Goal: Task Accomplishment & Management: Use online tool/utility

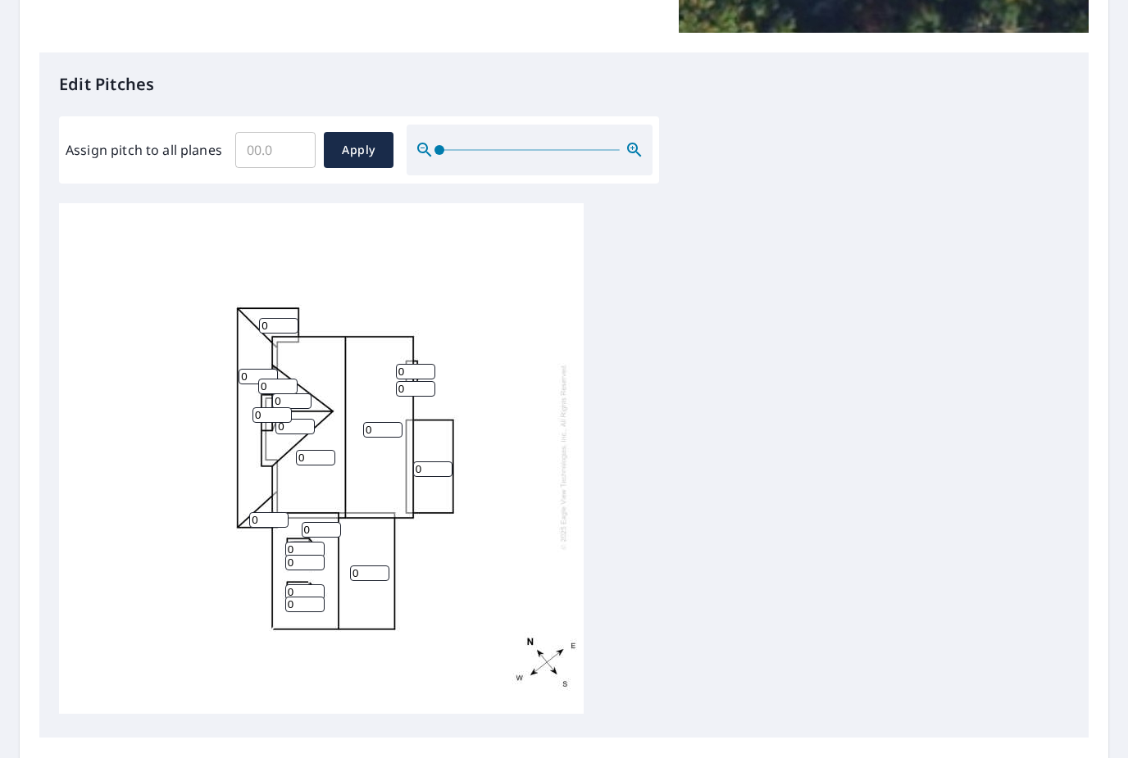
scroll to position [462, 0]
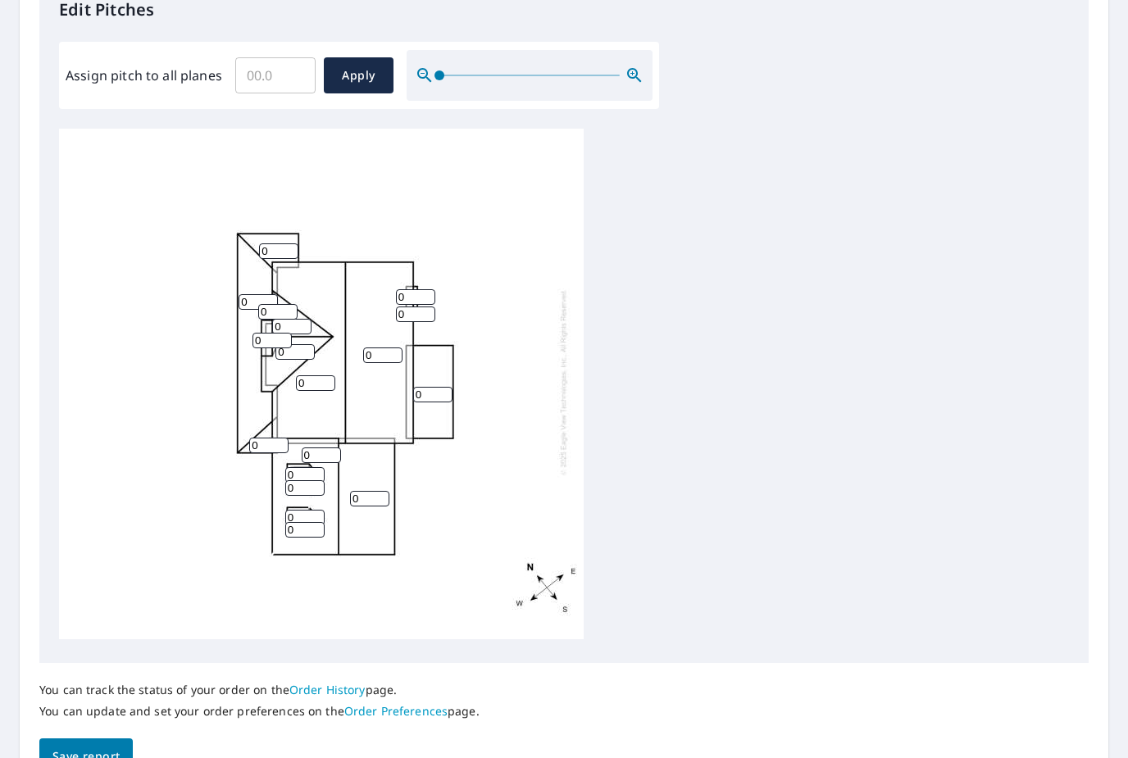
click at [423, 307] on input "0" at bounding box center [415, 315] width 39 height 16
type input "12"
click at [437, 276] on div "0 0 0 0 0 0 0 0 0 0 0 0 0 0 0 0 12 0" at bounding box center [321, 382] width 525 height 515
click at [429, 289] on input "0" at bounding box center [415, 297] width 39 height 16
type input "12"
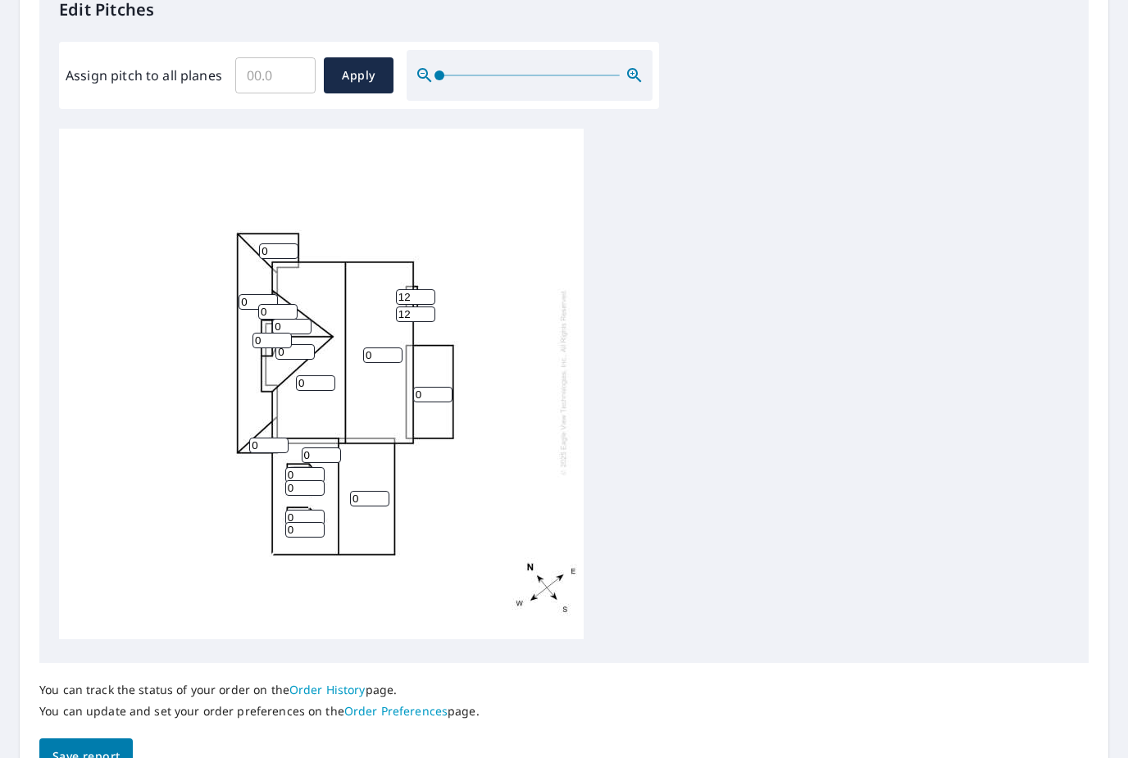
click at [451, 387] on input "0" at bounding box center [432, 395] width 39 height 16
type input "30"
click at [243, 294] on input "0" at bounding box center [258, 302] width 39 height 16
type input "3"
click at [298, 244] on input "0" at bounding box center [278, 252] width 39 height 16
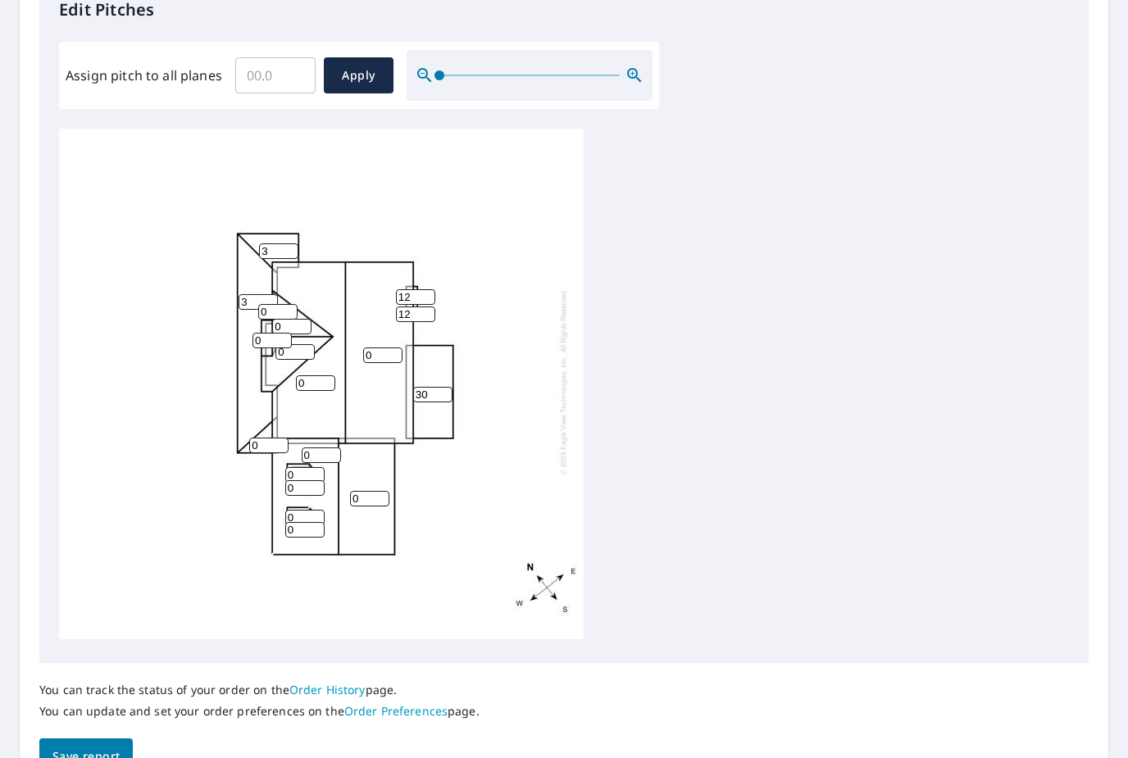
type input "3"
click at [278, 438] on input "0" at bounding box center [268, 446] width 39 height 16
type input "3"
click at [452, 387] on input "30" at bounding box center [432, 395] width 39 height 16
type input "3"
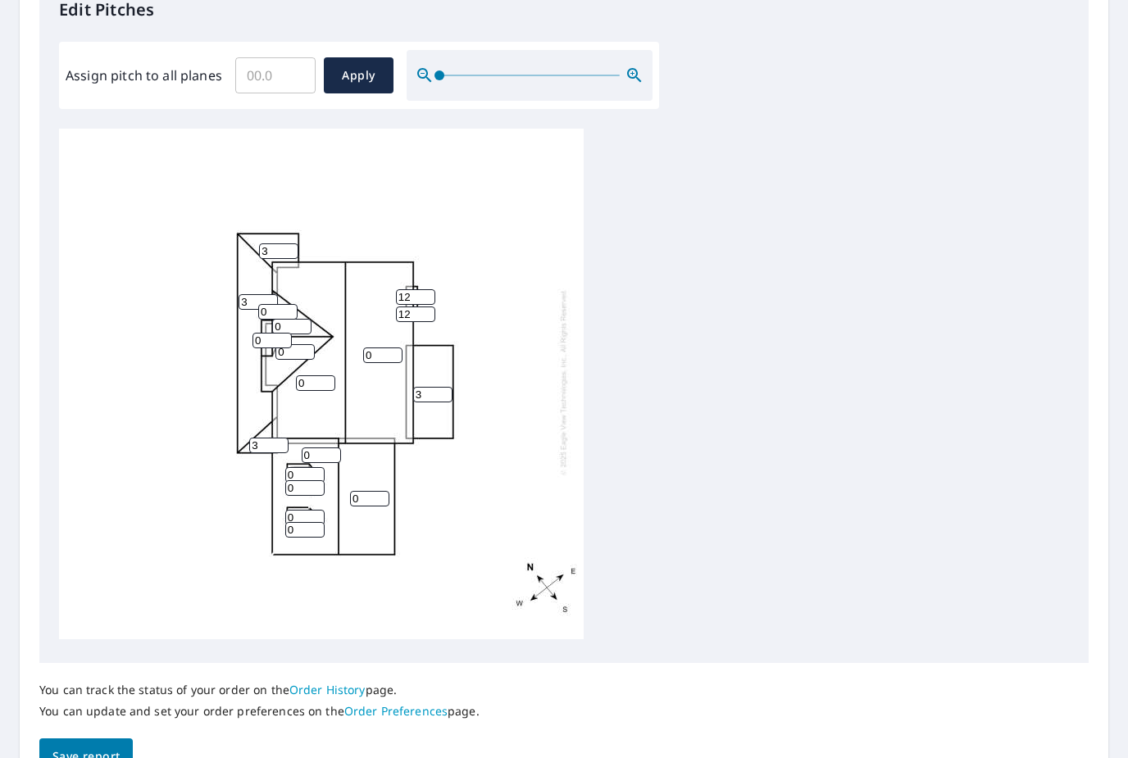
type input "3"
click at [317, 522] on input "0" at bounding box center [304, 530] width 39 height 16
type input "12"
click at [316, 483] on input "0" at bounding box center [304, 488] width 39 height 16
type input "12"
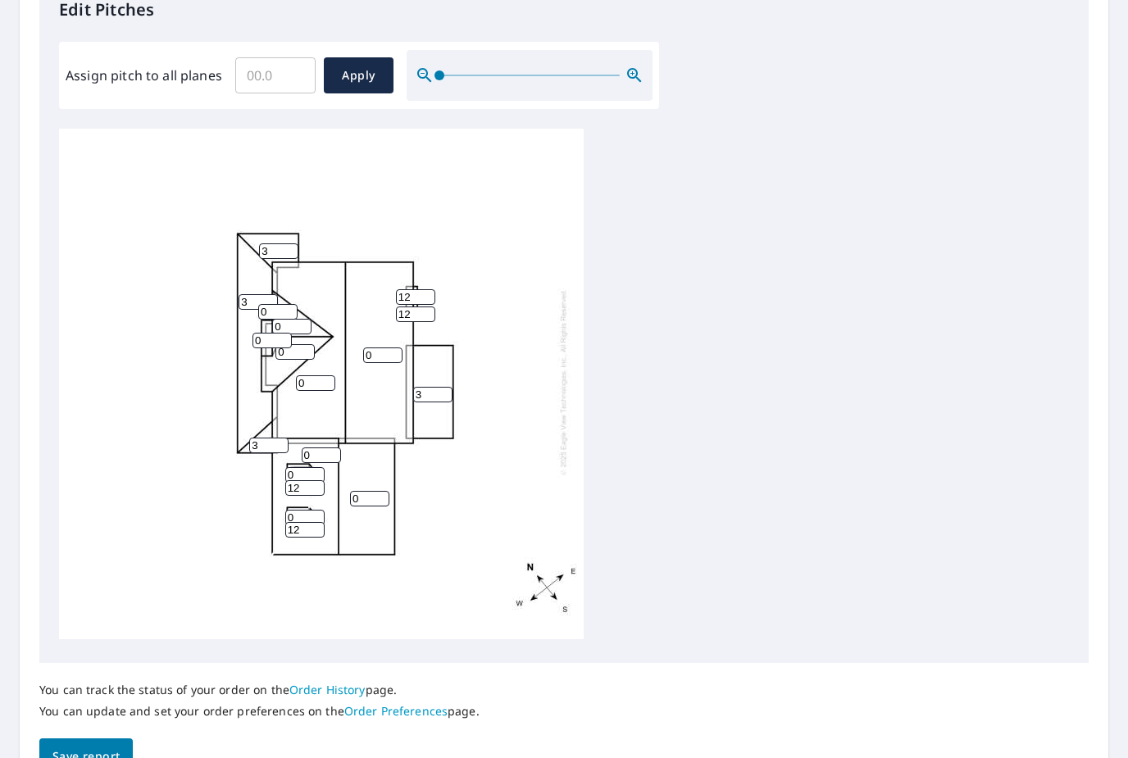
click at [324, 510] on input "0" at bounding box center [304, 518] width 39 height 16
type input "12"
click at [387, 493] on input "0" at bounding box center [369, 499] width 39 height 16
type input "12"
click at [336, 448] on input "0" at bounding box center [321, 456] width 39 height 16
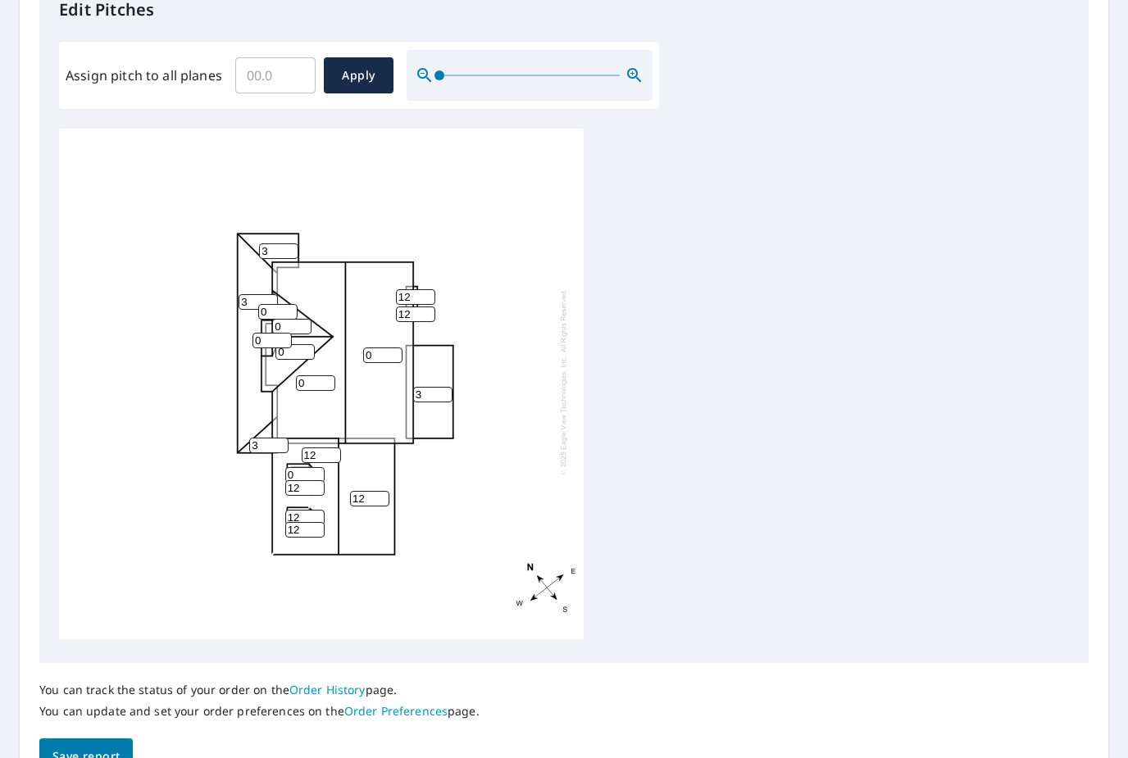
type input "12"
click at [319, 467] on input "0" at bounding box center [304, 475] width 39 height 16
type input "12"
click at [403, 348] on input "0" at bounding box center [382, 356] width 39 height 16
type input "10"
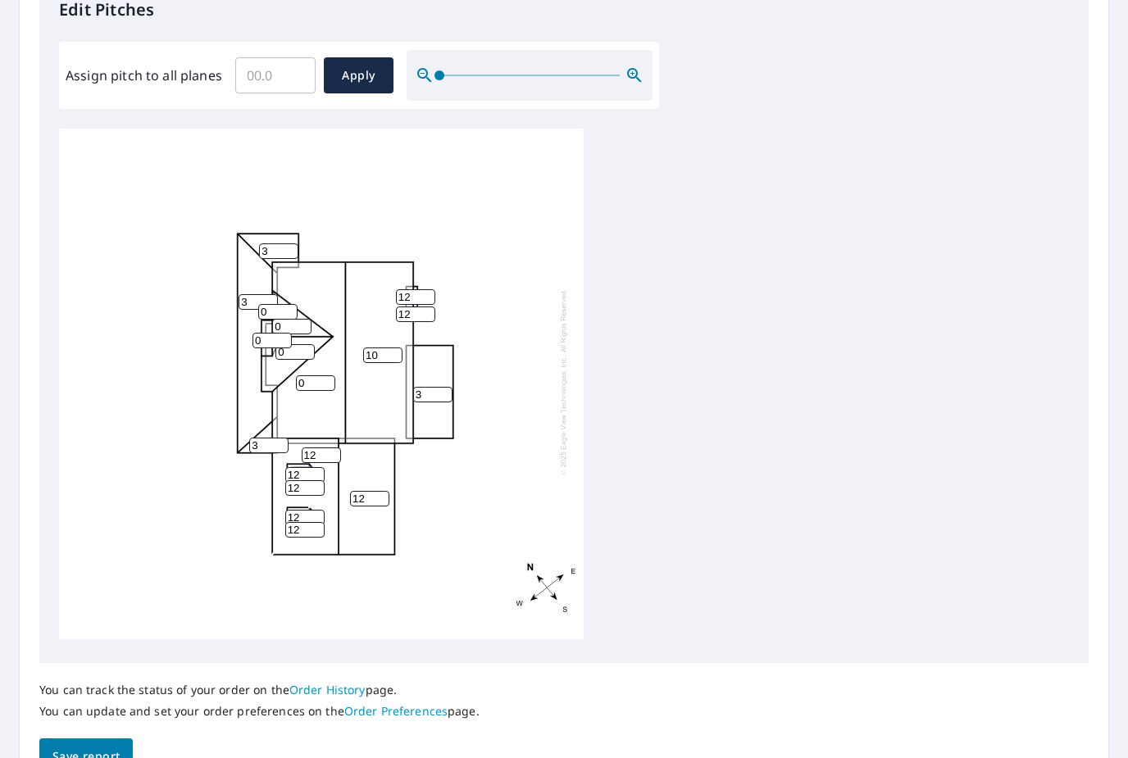
click at [334, 376] on input "0" at bounding box center [315, 384] width 39 height 16
type input "10"
click at [307, 344] on input "0" at bounding box center [294, 352] width 39 height 16
type input "12"
click at [288, 333] on input "0" at bounding box center [272, 341] width 39 height 16
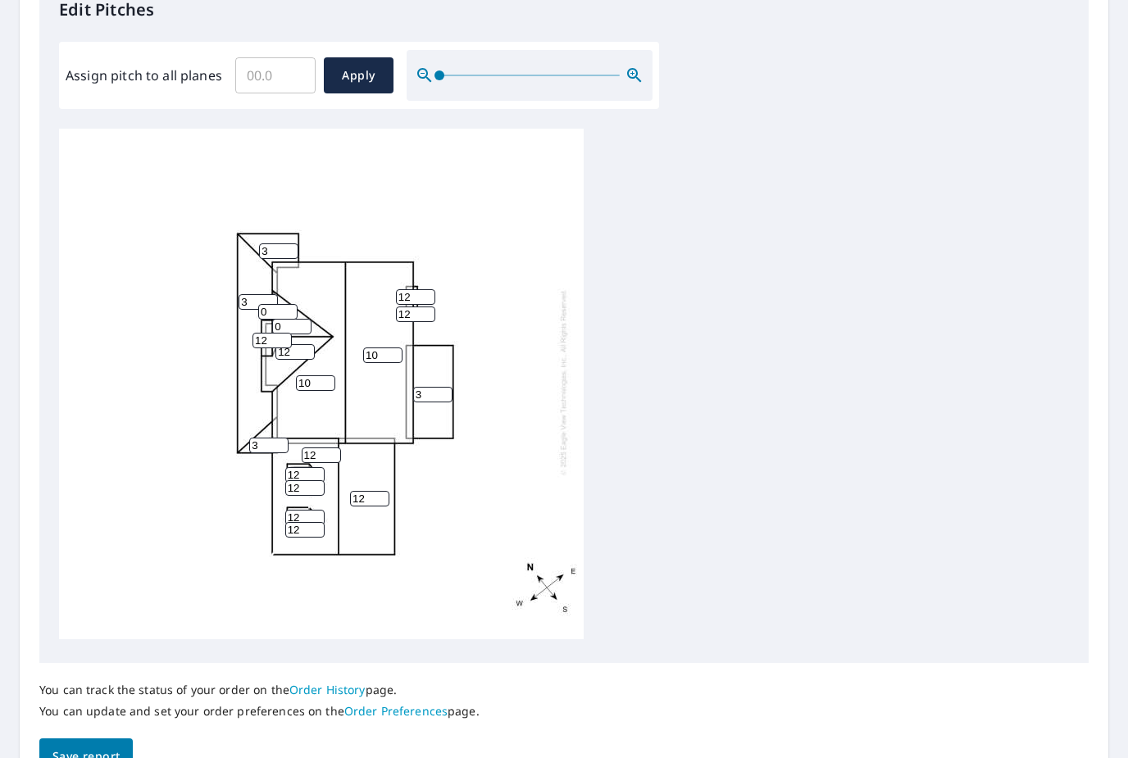
type input "12"
click at [325, 318] on div "10 10 12 12 3 3 12 3 0 3 12 12 12 12 12 12 12 0" at bounding box center [321, 382] width 525 height 515
click at [312, 319] on input "0" at bounding box center [291, 327] width 39 height 16
type input "12"
click at [300, 290] on div "10 10 12 12 3 3 12 3 12 3 12 12 12 12 12 12 12 0" at bounding box center [321, 382] width 525 height 515
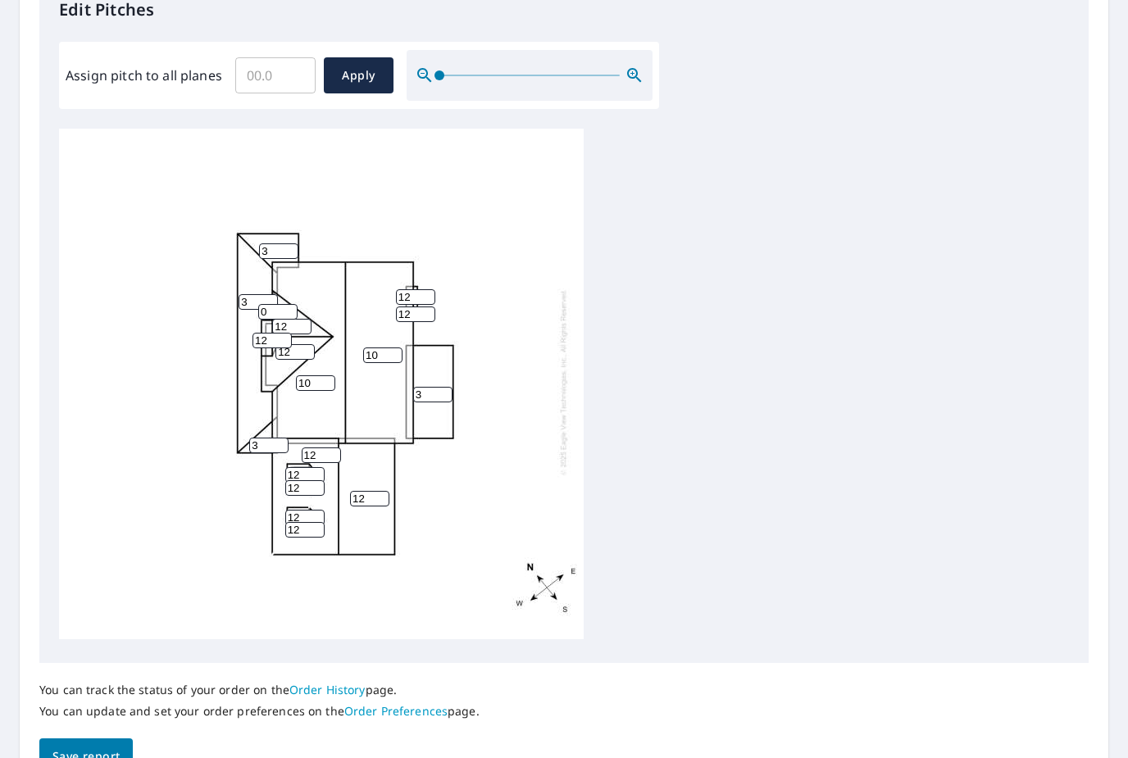
click at [291, 304] on input "0" at bounding box center [277, 312] width 39 height 16
type input "12"
click at [389, 348] on input "10" at bounding box center [382, 356] width 39 height 16
type input "11"
click at [334, 377] on input "10" at bounding box center [315, 384] width 39 height 16
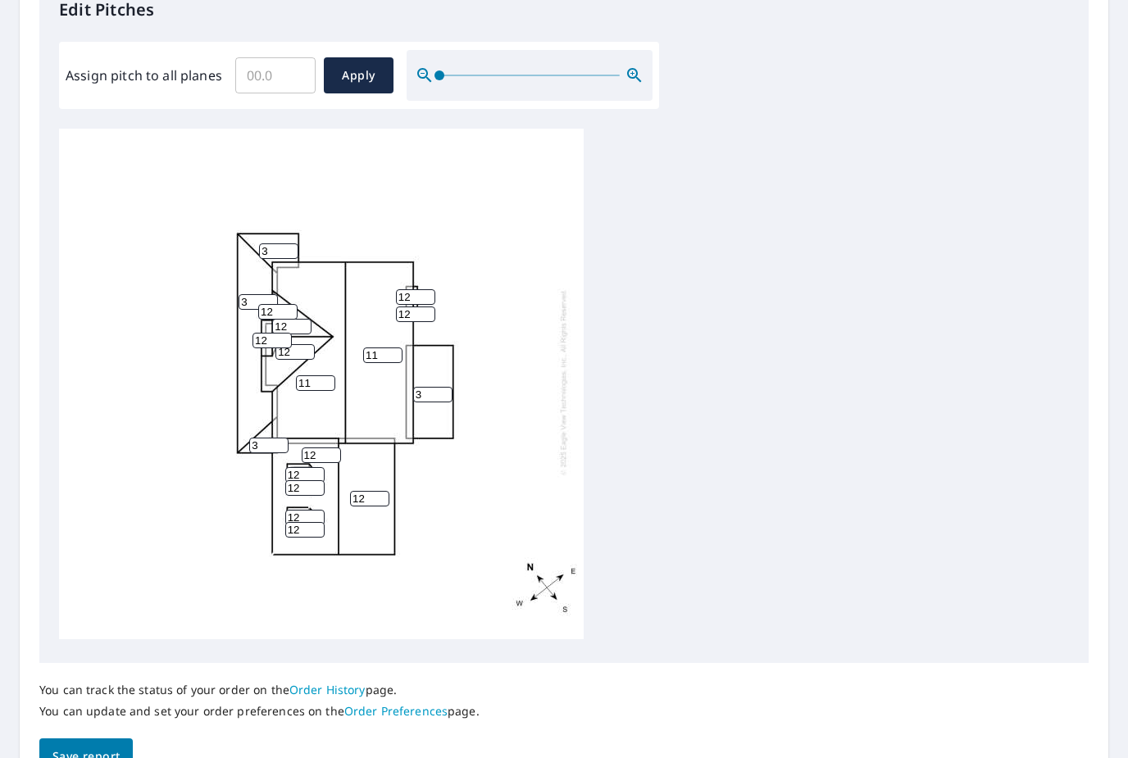
type input "11"
click at [849, 517] on div "11 11 12 12 3 3 12 3 12 3 12 12 12 12 12 12 12 12" at bounding box center [564, 386] width 1010 height 515
click at [374, 80] on button "Apply" at bounding box center [359, 75] width 70 height 36
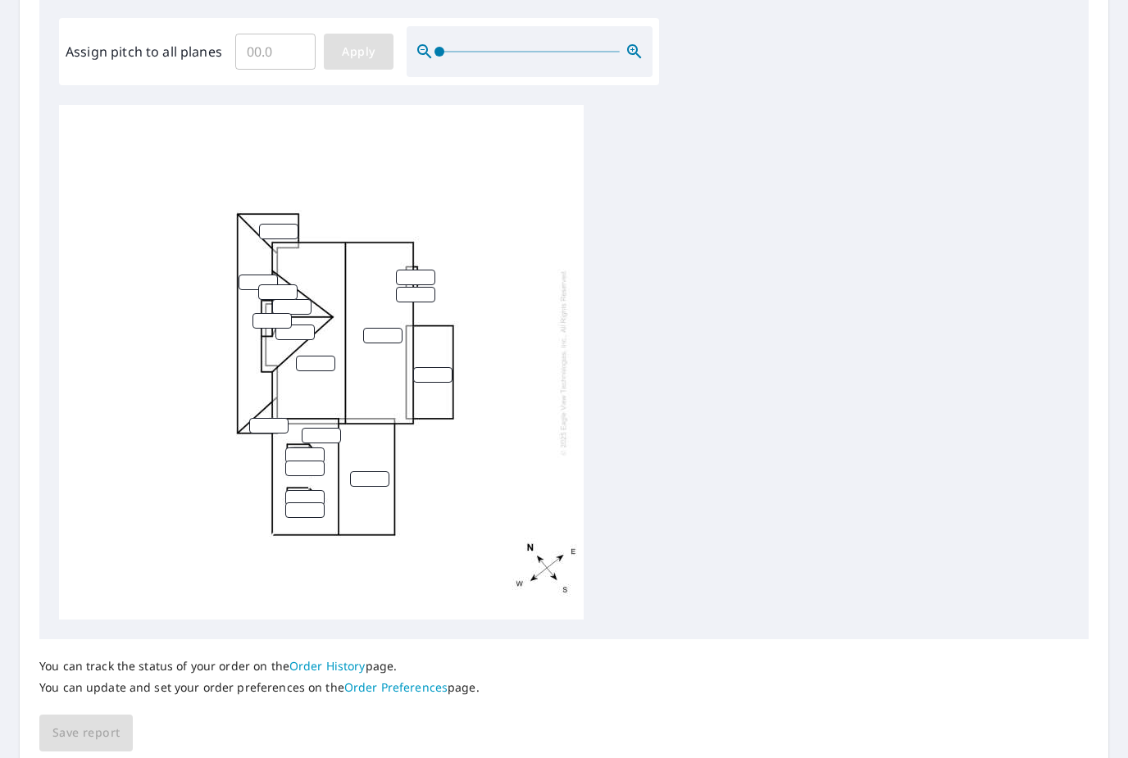
scroll to position [0, 0]
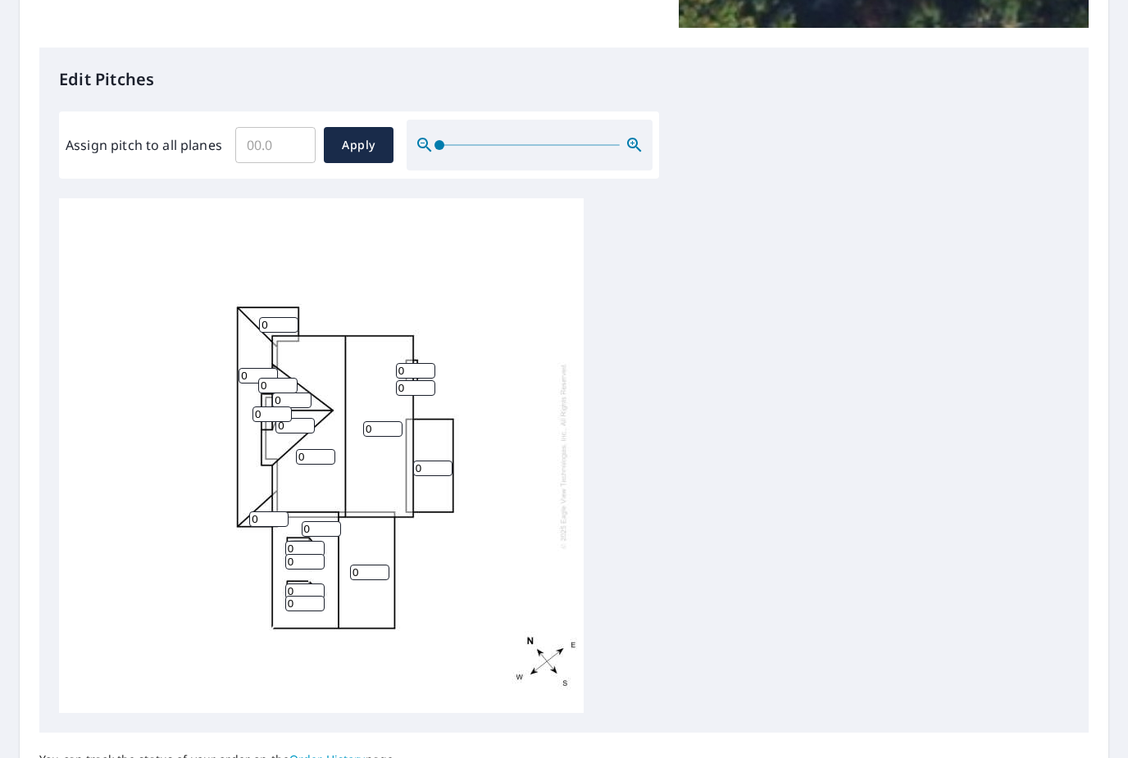
scroll to position [426, 0]
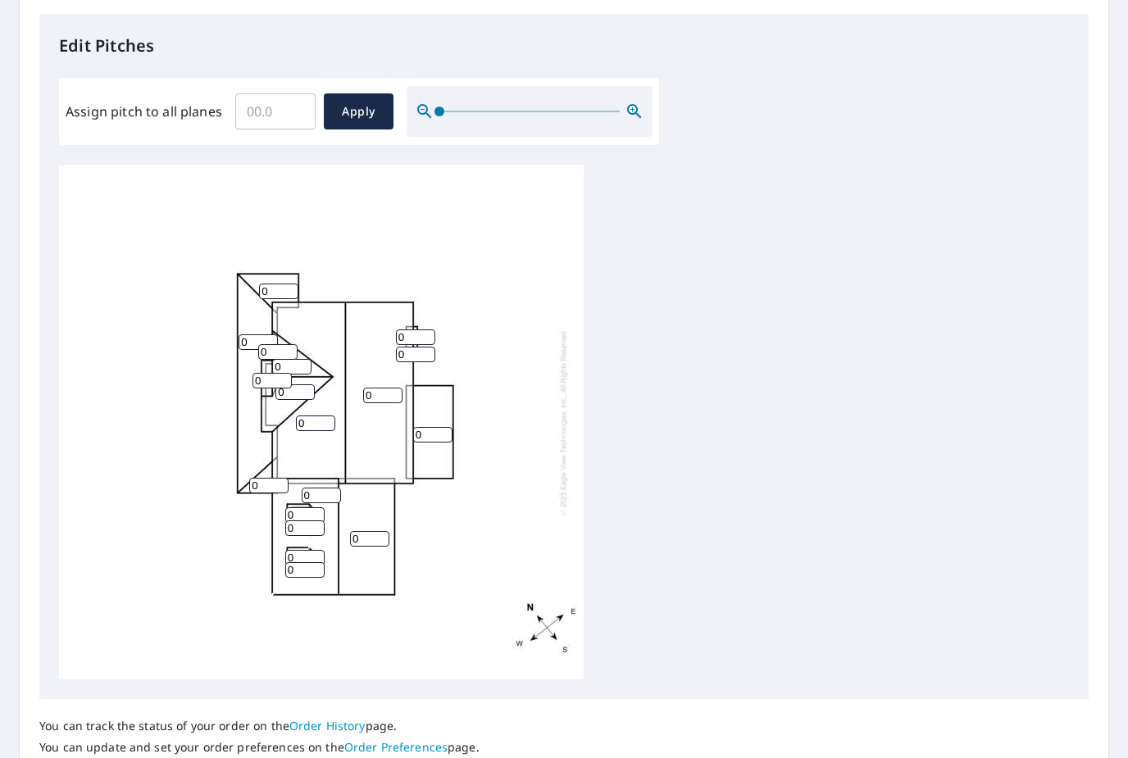
click at [384, 531] on input "0" at bounding box center [369, 539] width 39 height 16
type input "12"
click at [332, 488] on input "0" at bounding box center [321, 496] width 39 height 16
type input "12"
click at [318, 521] on input "0" at bounding box center [304, 529] width 39 height 16
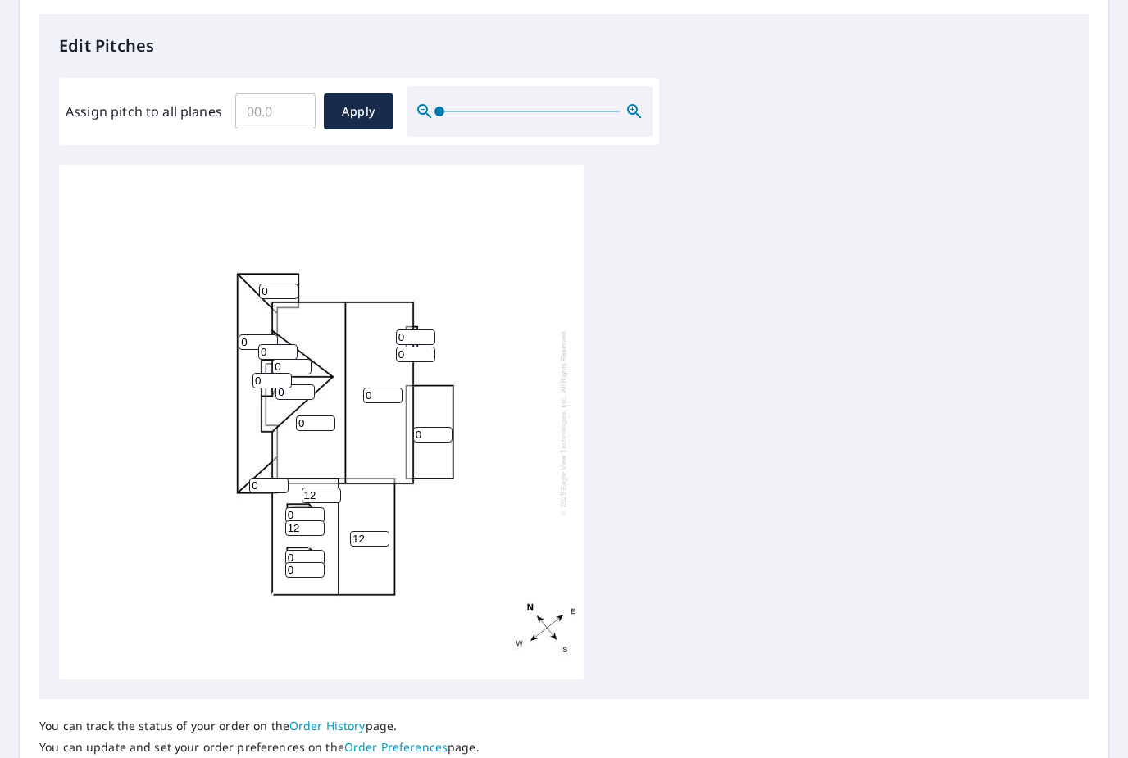
type input "12"
click at [324, 508] on input "0" at bounding box center [304, 516] width 39 height 16
type input "12"
click at [324, 550] on input "0" at bounding box center [304, 558] width 39 height 16
type input "12"
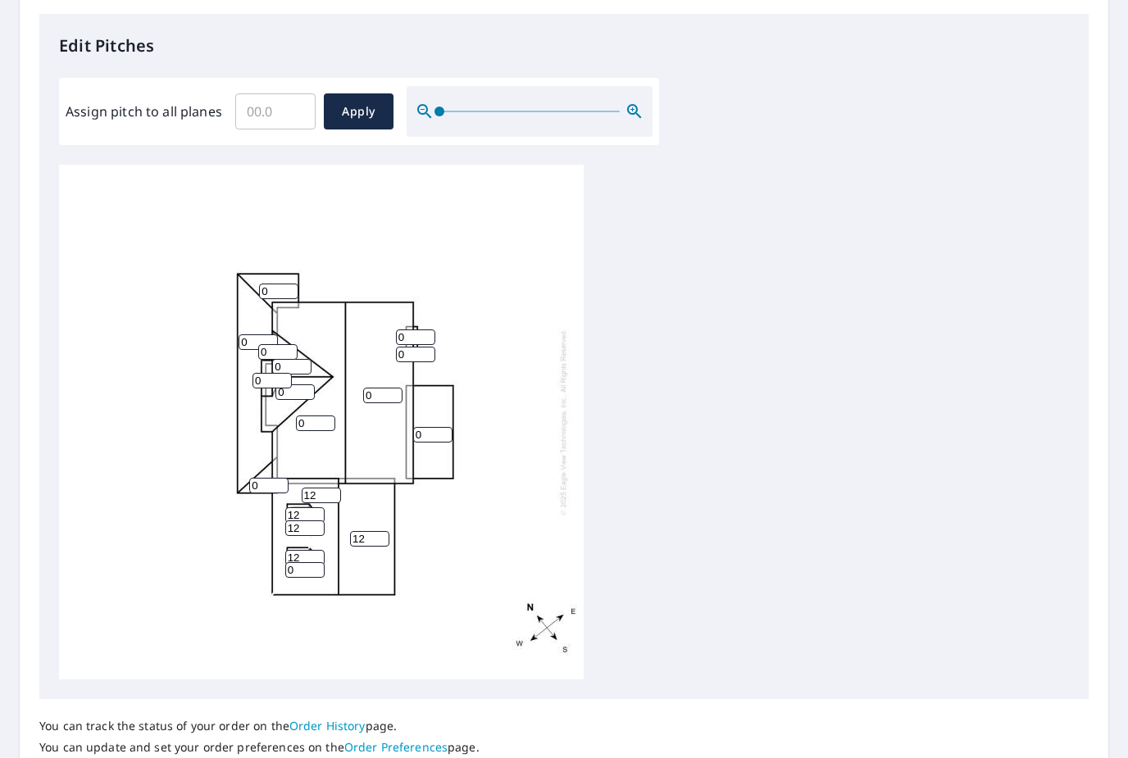
click at [324, 562] on input "0" at bounding box center [304, 570] width 39 height 16
type input "12"
click at [399, 390] on input "0" at bounding box center [382, 396] width 39 height 16
type input "10"
click at [321, 416] on input "0" at bounding box center [315, 424] width 39 height 16
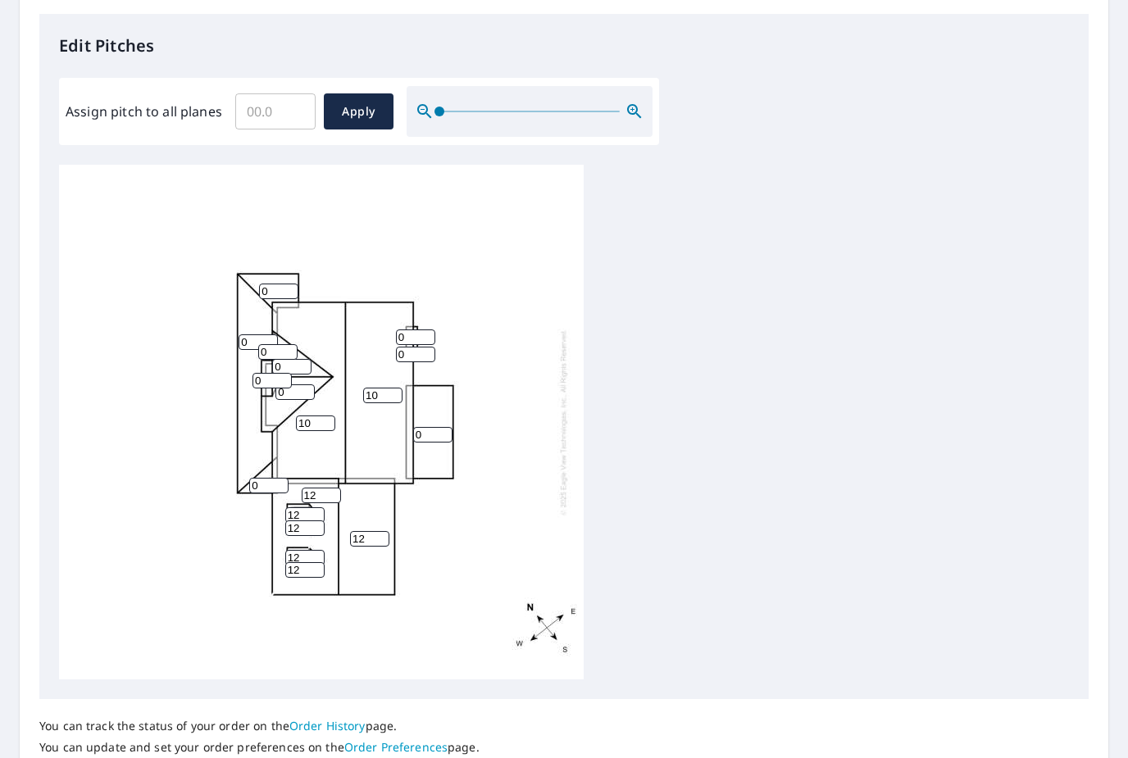
type input "10"
click at [312, 385] on input "0" at bounding box center [294, 393] width 39 height 16
click at [280, 385] on input "10" at bounding box center [294, 393] width 39 height 16
click at [290, 385] on input "10" at bounding box center [294, 393] width 39 height 16
click at [303, 385] on input "10" at bounding box center [294, 393] width 39 height 16
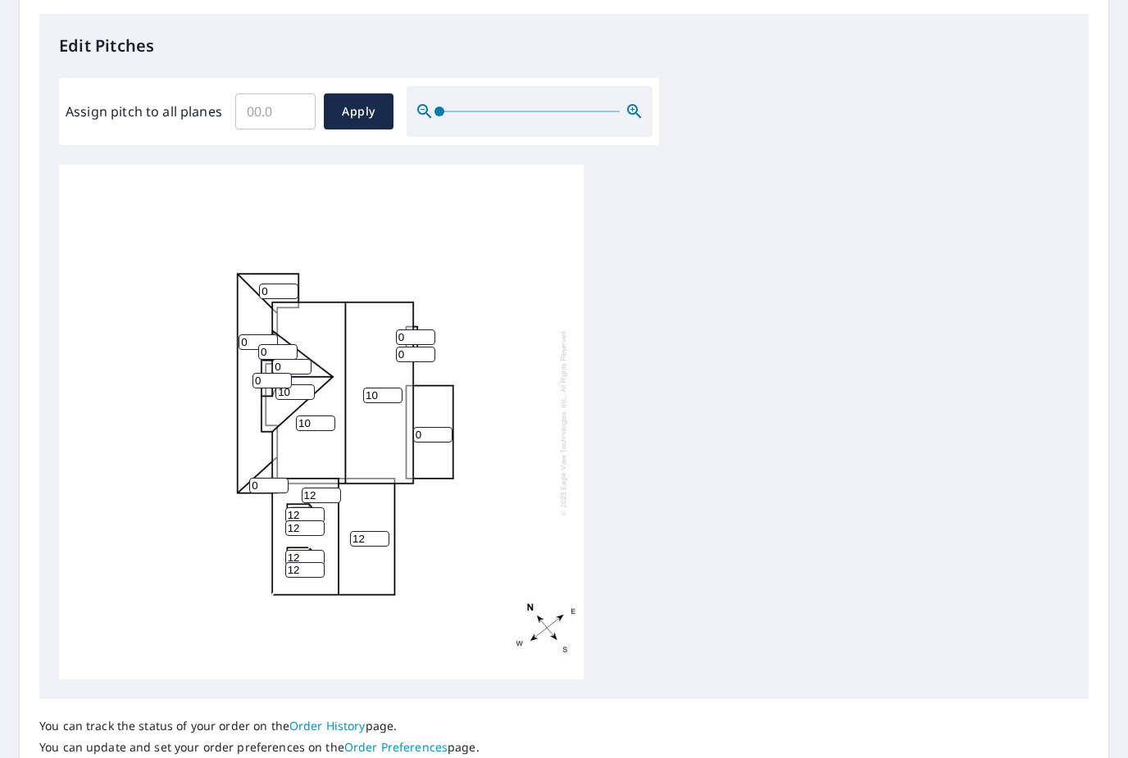
type input "10"
click at [391, 431] on div "10 10 12 12 0 0 10 0 0 0 0 12 12 12 12 0 0 0" at bounding box center [321, 422] width 525 height 515
click at [459, 417] on div "10 10 12 12 0 0 10 0 0 0 0 12 12 12 12 0 0 0" at bounding box center [321, 422] width 525 height 515
click at [451, 427] on input "0" at bounding box center [432, 435] width 39 height 16
type input "3"
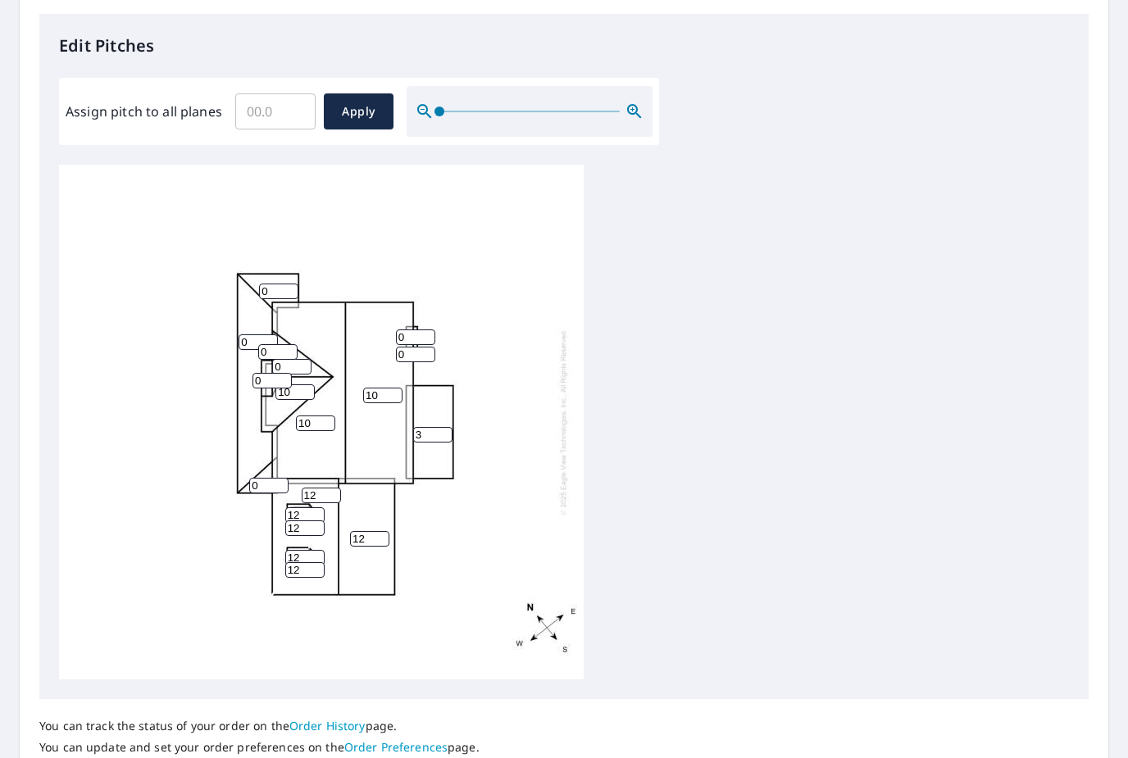
click at [425, 347] on input "0" at bounding box center [415, 355] width 39 height 16
type input "12"
click at [433, 330] on input "0" at bounding box center [415, 338] width 39 height 16
type input "12"
click at [289, 373] on input "0" at bounding box center [272, 381] width 39 height 16
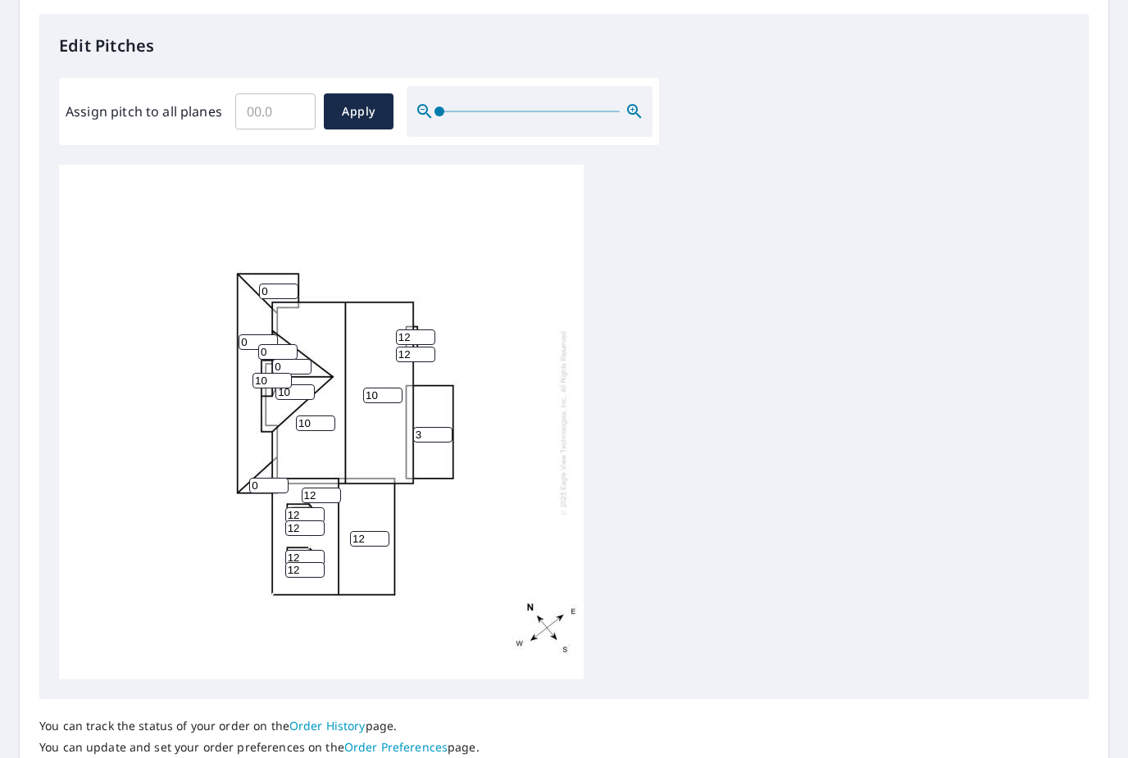
type input "10"
click at [292, 344] on input "0" at bounding box center [277, 352] width 39 height 16
type input "10"
click at [321, 357] on div "10 10 12 12 0 3 10 0 0 0 10 12 12 12 12 12 12 10" at bounding box center [321, 422] width 525 height 515
click at [310, 359] on input "0" at bounding box center [291, 367] width 39 height 16
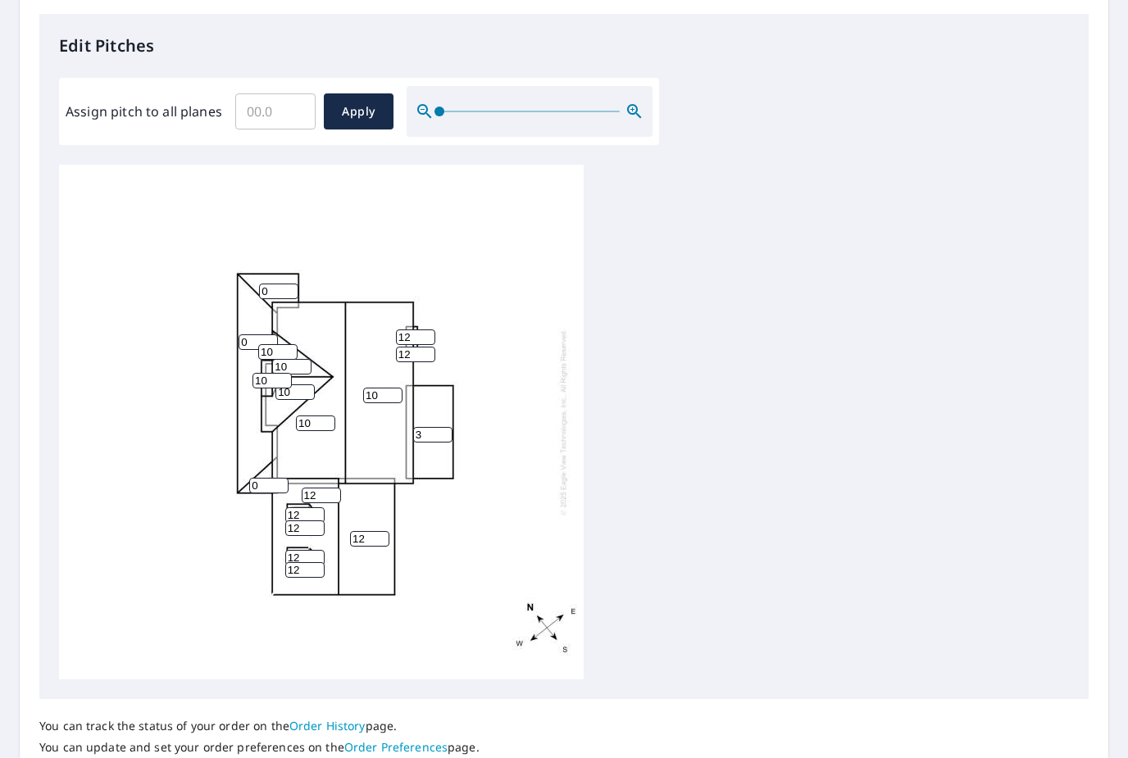
type input "10"
click at [278, 478] on input "0" at bounding box center [268, 486] width 39 height 16
type input "3"
click at [264, 344] on input "10" at bounding box center [277, 352] width 39 height 16
click at [289, 284] on input "0" at bounding box center [278, 292] width 39 height 16
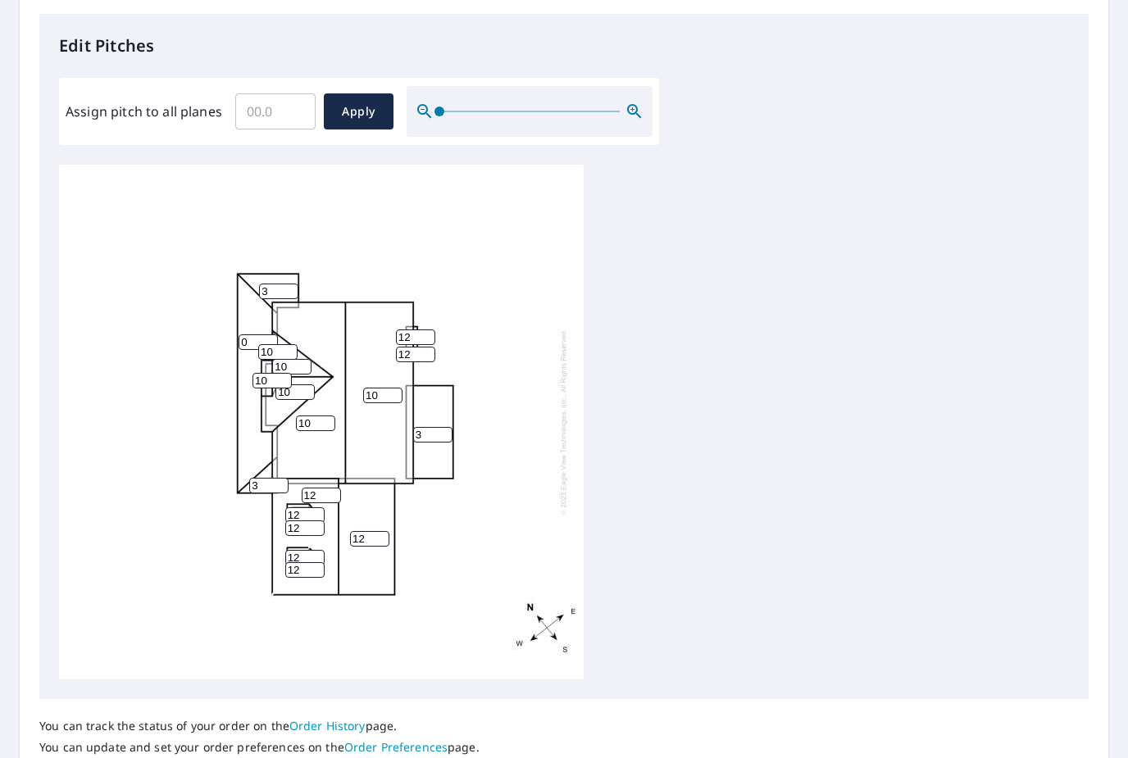
type input "3"
click at [257, 335] on input "0" at bounding box center [258, 343] width 39 height 16
type input "3"
click at [845, 511] on div "10 10 12 12 3 3 10 3 10 3 10 12 12 12 12 12 12 10" at bounding box center [564, 422] width 1010 height 515
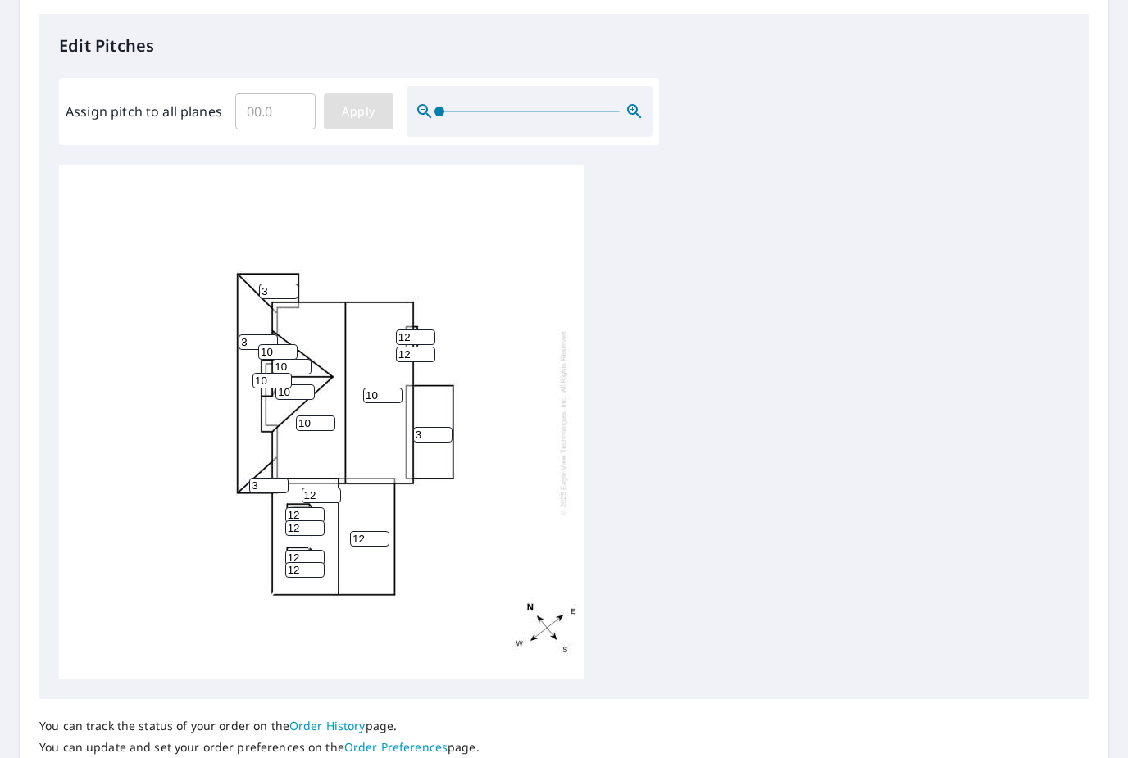
click at [357, 107] on span "Apply" at bounding box center [358, 112] width 43 height 20
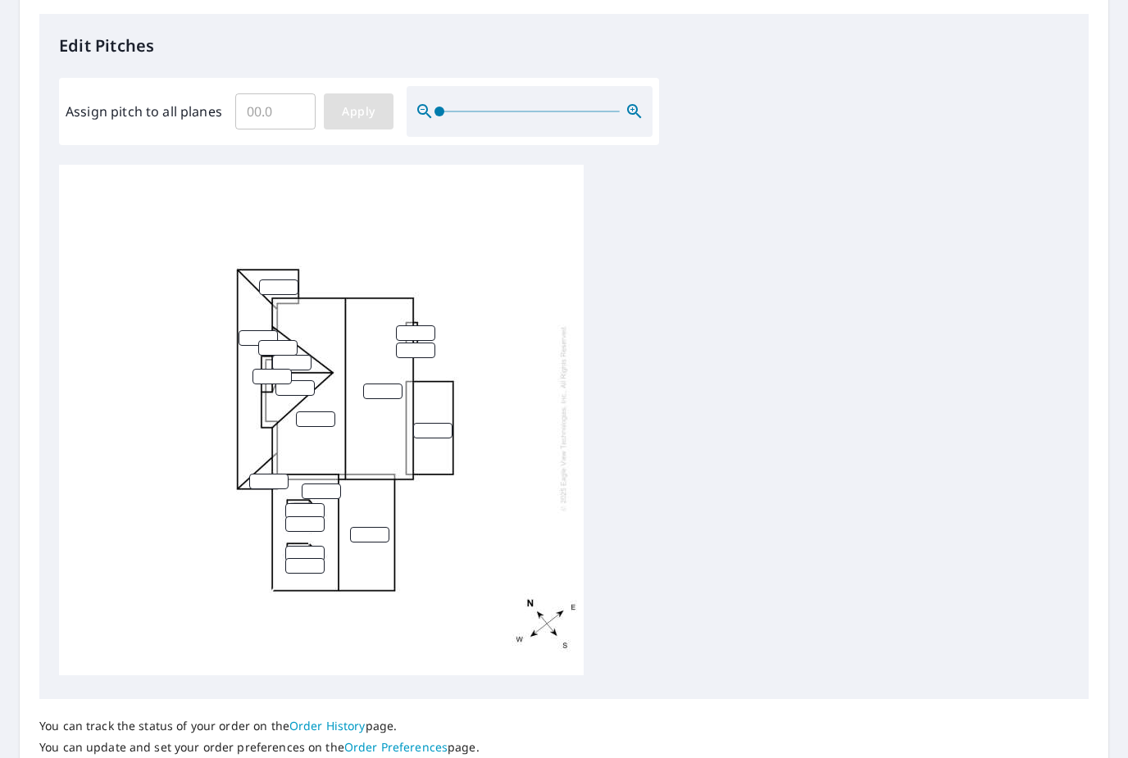
scroll to position [4, 0]
click at [149, 533] on div at bounding box center [321, 418] width 525 height 515
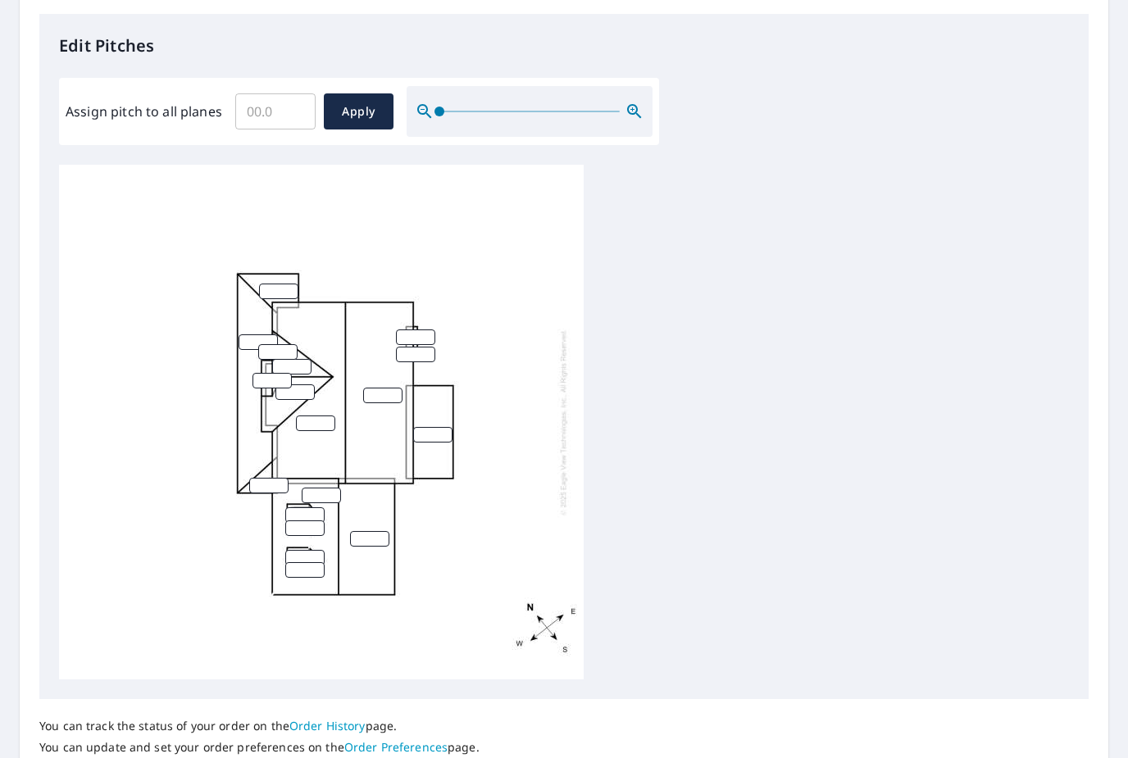
scroll to position [0, 0]
click at [687, 146] on div "Edit Pitches Assign pitch to all planes ​ Apply" at bounding box center [563, 356] width 1049 height 685
click at [367, 102] on span "Apply" at bounding box center [358, 112] width 43 height 20
click at [697, 243] on div at bounding box center [564, 422] width 1010 height 515
click at [364, 102] on span "Apply" at bounding box center [358, 112] width 43 height 20
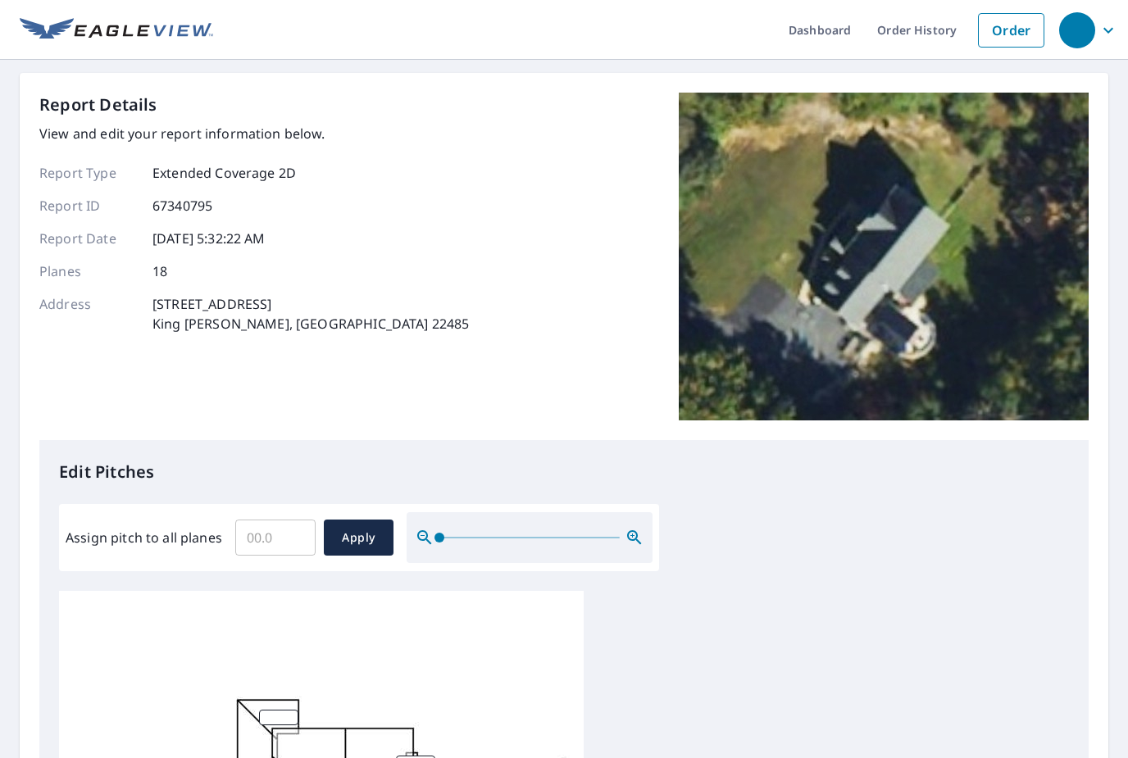
click at [1086, 32] on div "button" at bounding box center [1077, 30] width 36 height 36
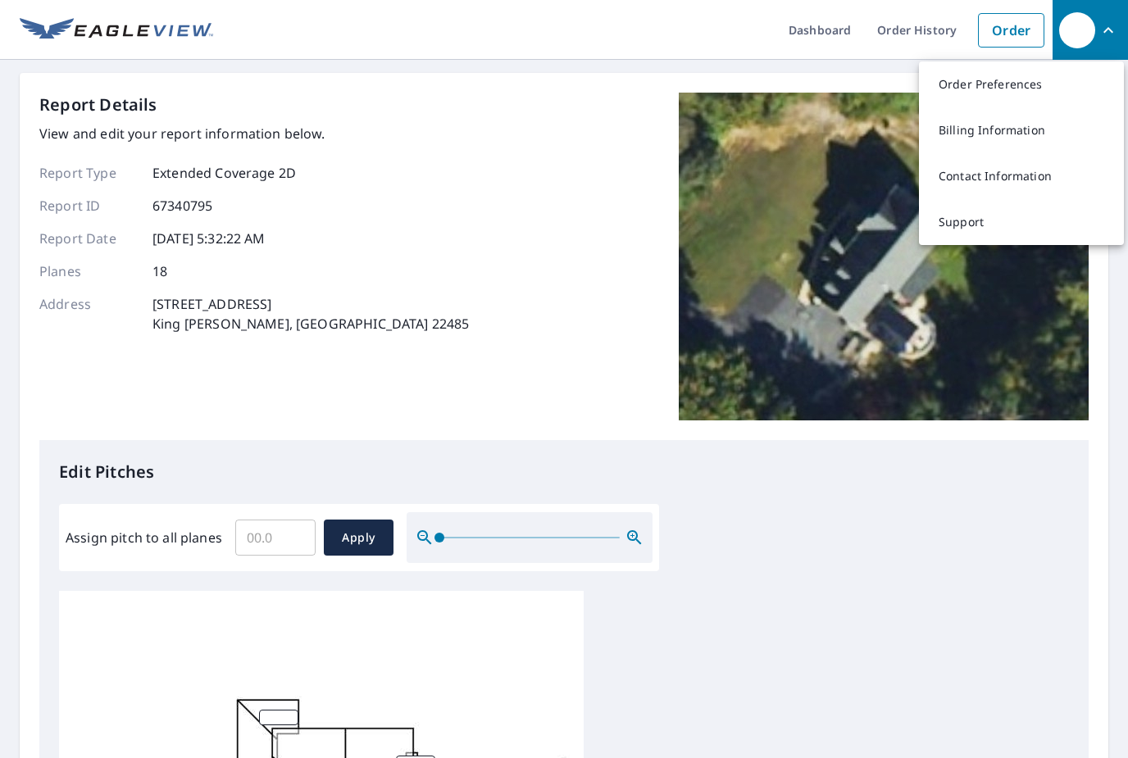
click at [820, 484] on p "Edit Pitches" at bounding box center [564, 472] width 1010 height 25
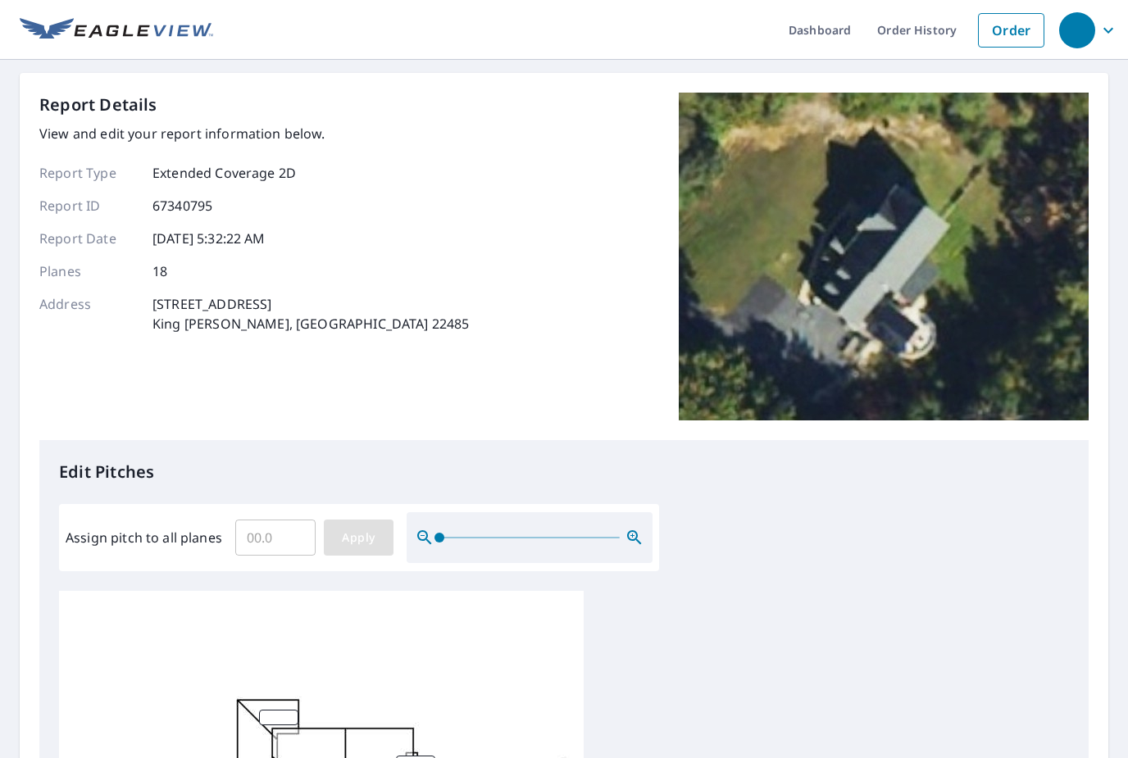
click at [367, 535] on span "Apply" at bounding box center [358, 538] width 43 height 20
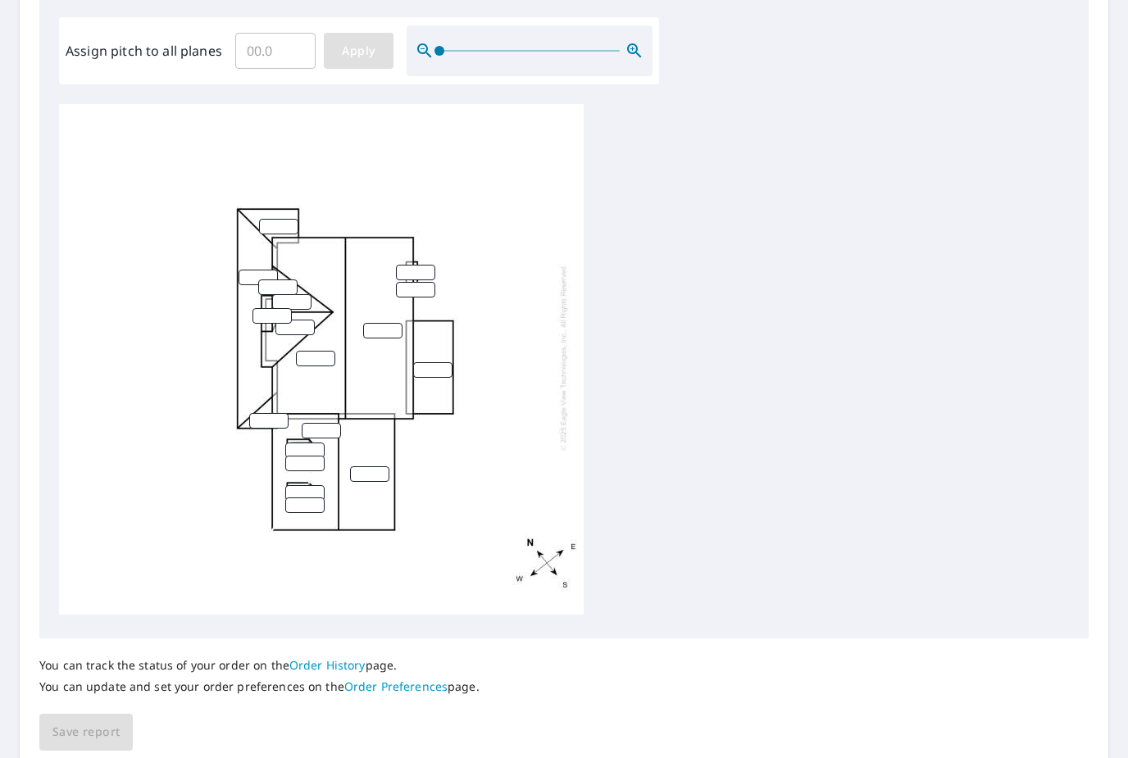
scroll to position [486, 0]
click at [102, 717] on div "You can track the status of your order on the Order History page. You can updat…" at bounding box center [563, 696] width 1049 height 112
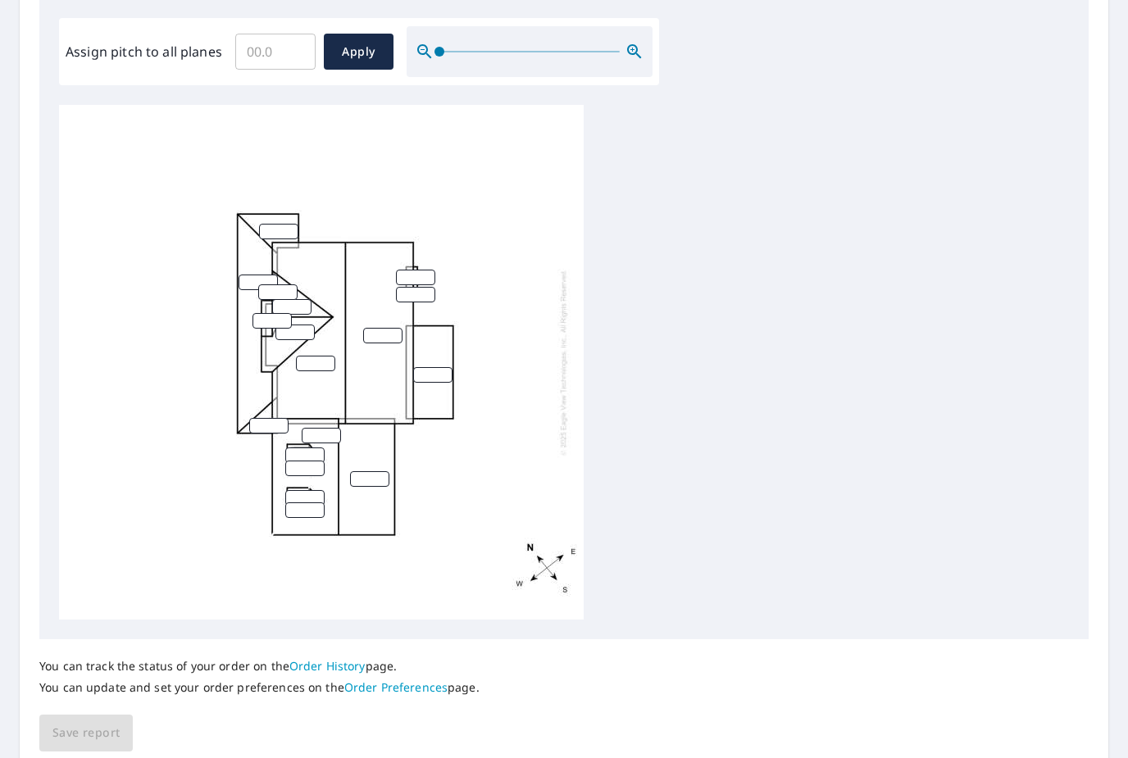
scroll to position [0, 0]
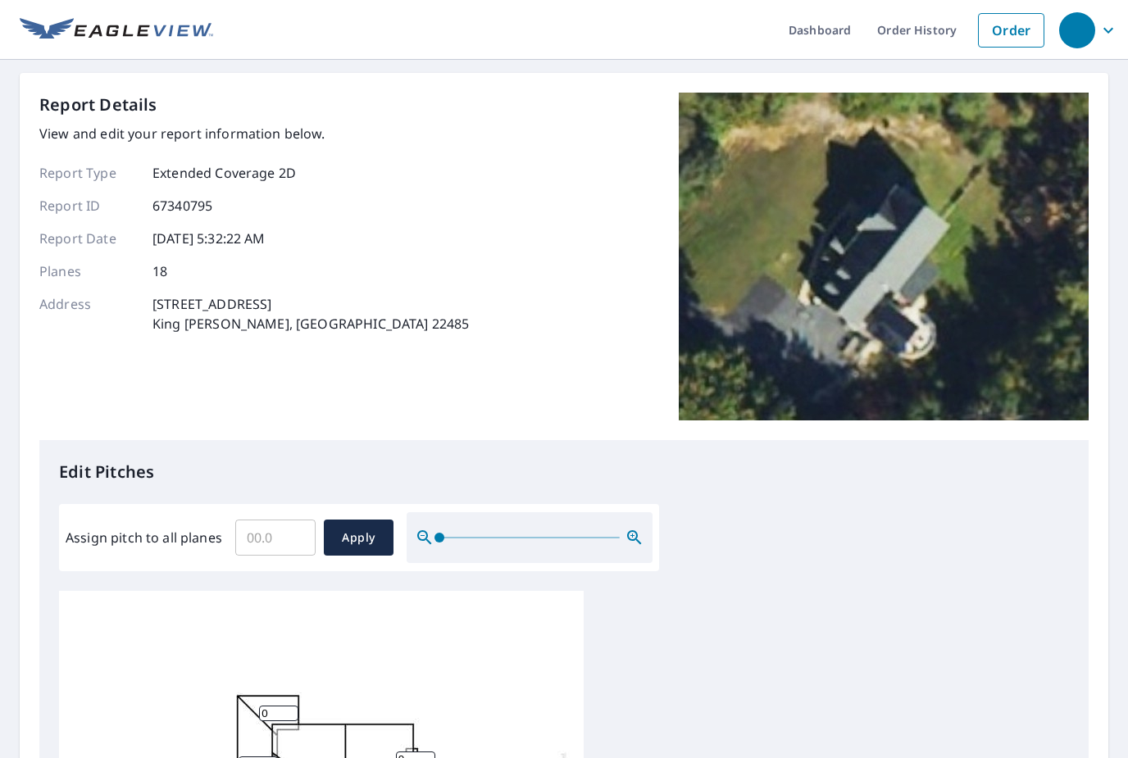
click at [144, 506] on div "Assign pitch to all planes ​ Apply" at bounding box center [359, 537] width 600 height 67
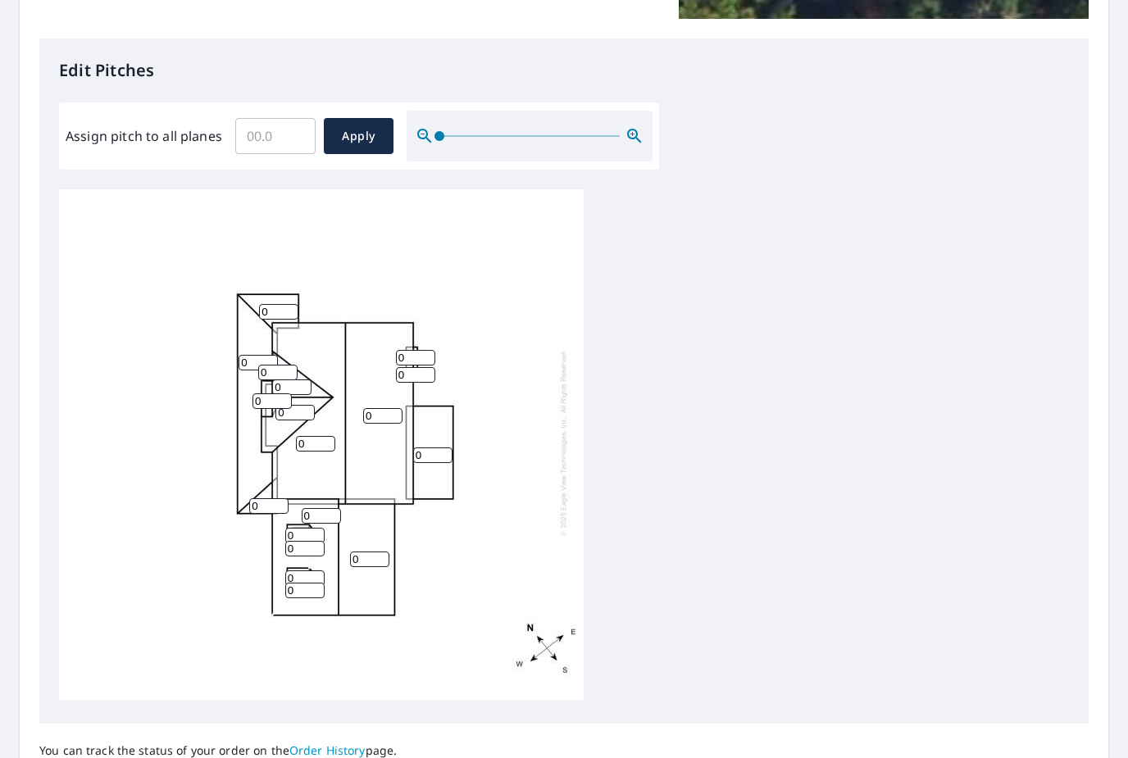
scroll to position [421, 0]
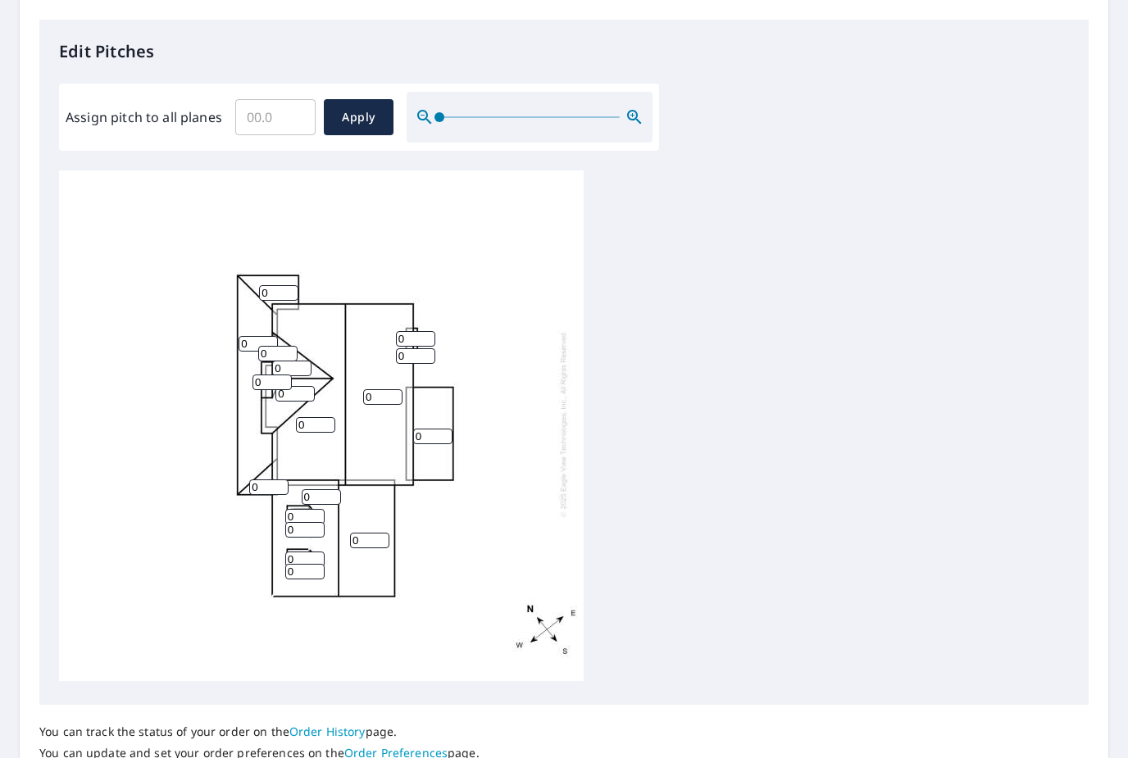
click at [270, 286] on input "0" at bounding box center [278, 293] width 39 height 16
type input "3"
click at [254, 336] on input "0" at bounding box center [258, 344] width 39 height 16
type input "3"
click at [277, 480] on input "0" at bounding box center [268, 488] width 39 height 16
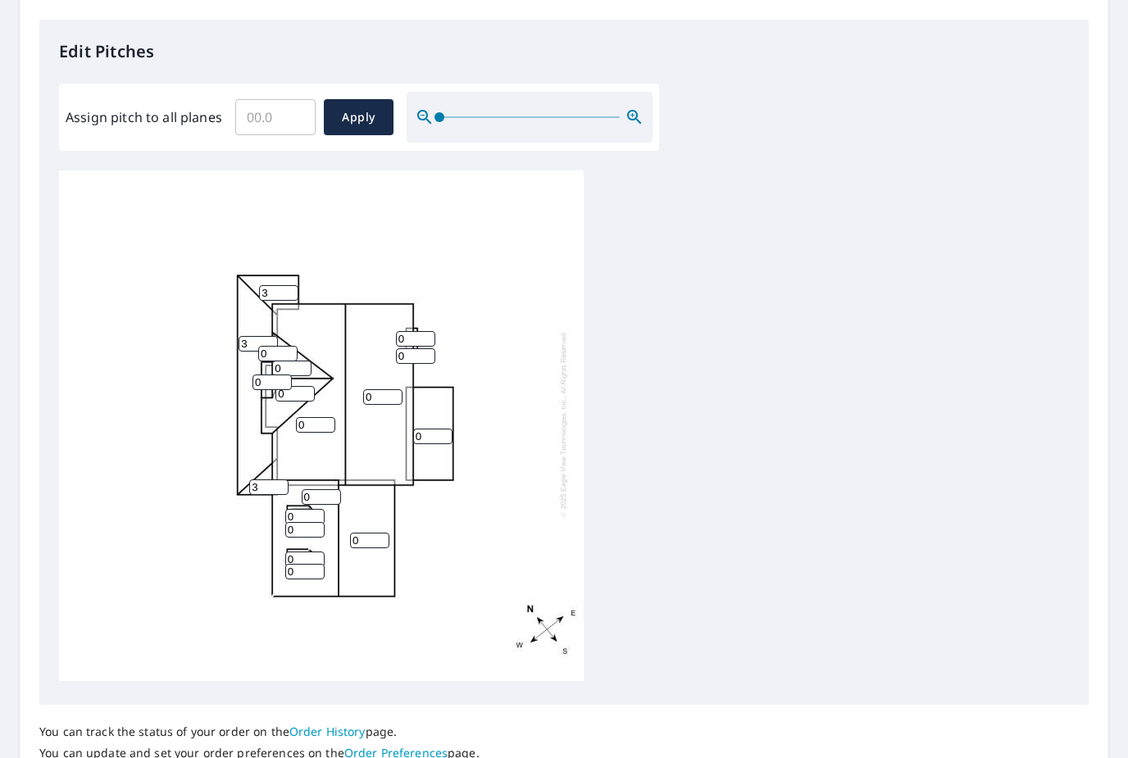
type input "3"
click at [447, 429] on input "0" at bounding box center [432, 437] width 39 height 16
type input "3"
click at [290, 375] on input "0" at bounding box center [272, 383] width 39 height 16
type input "10"
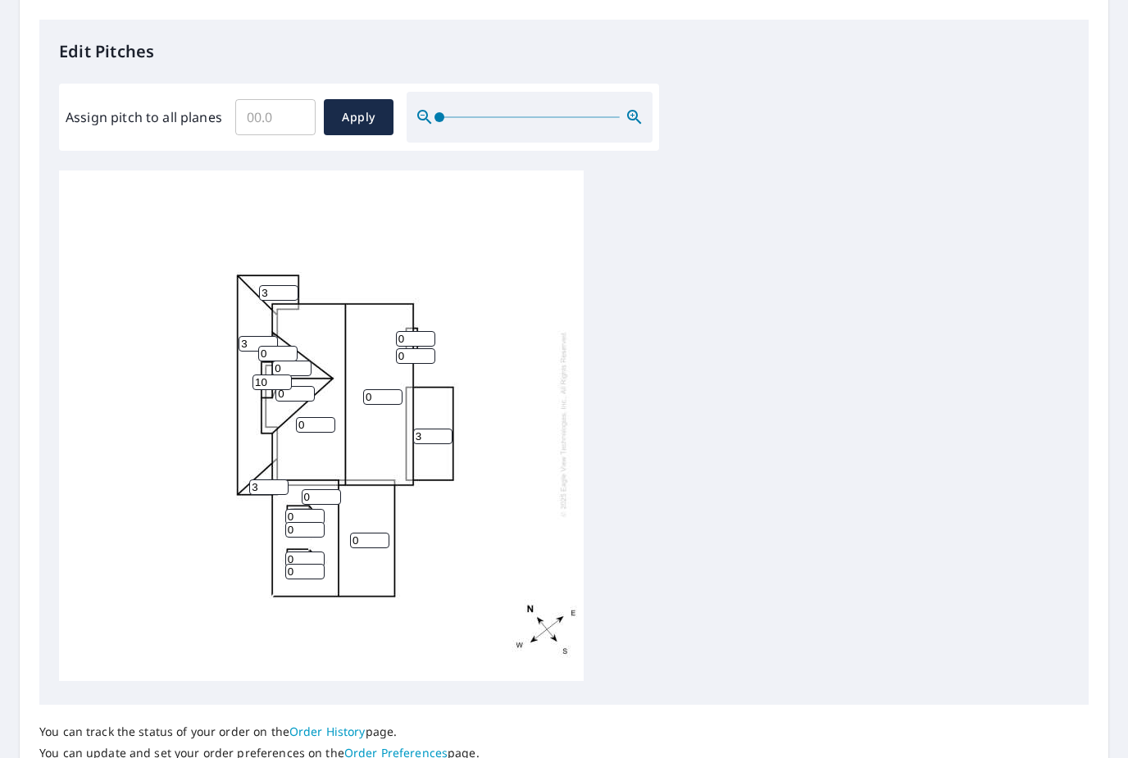
click at [273, 346] on input "0" at bounding box center [277, 354] width 39 height 16
type input "10"
click at [325, 362] on div "0 0 0 0 3 3 0 3 0 3 10 0 0 0 0 0 0 10" at bounding box center [321, 423] width 525 height 515
click at [285, 375] on input "10" at bounding box center [272, 383] width 39 height 16
click at [309, 386] on input "0" at bounding box center [294, 394] width 39 height 16
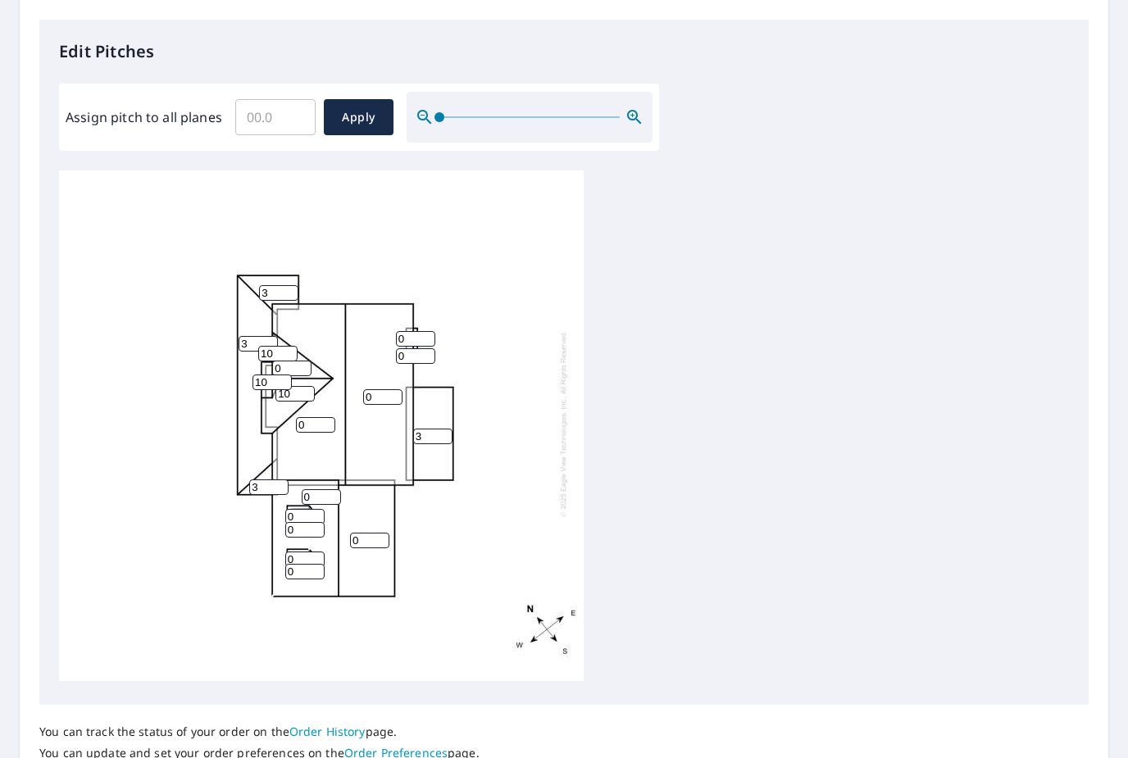
type input "10"
click at [335, 417] on input "0" at bounding box center [315, 425] width 39 height 16
type input "10"
click at [395, 389] on input "0" at bounding box center [382, 397] width 39 height 16
type input "10"
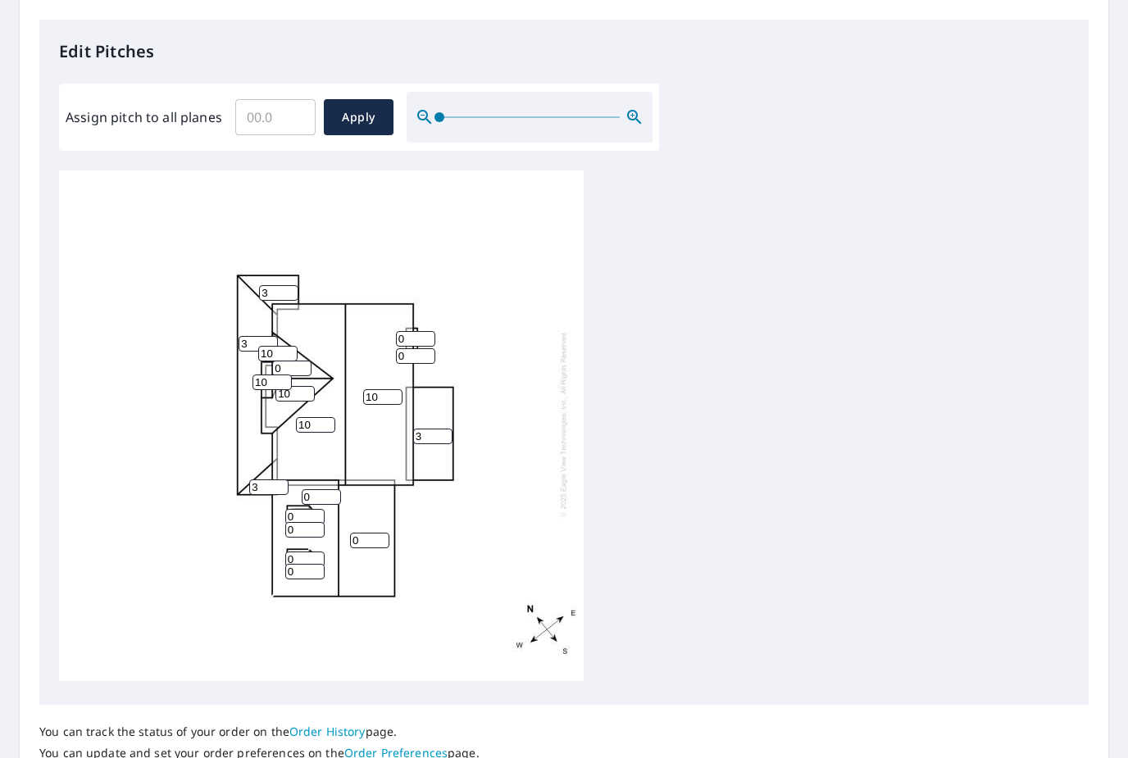
click at [421, 331] on input "0" at bounding box center [415, 339] width 39 height 16
type input "10"
click at [430, 348] on input "0" at bounding box center [415, 356] width 39 height 16
type input "10"
click at [311, 361] on input "0" at bounding box center [291, 369] width 39 height 16
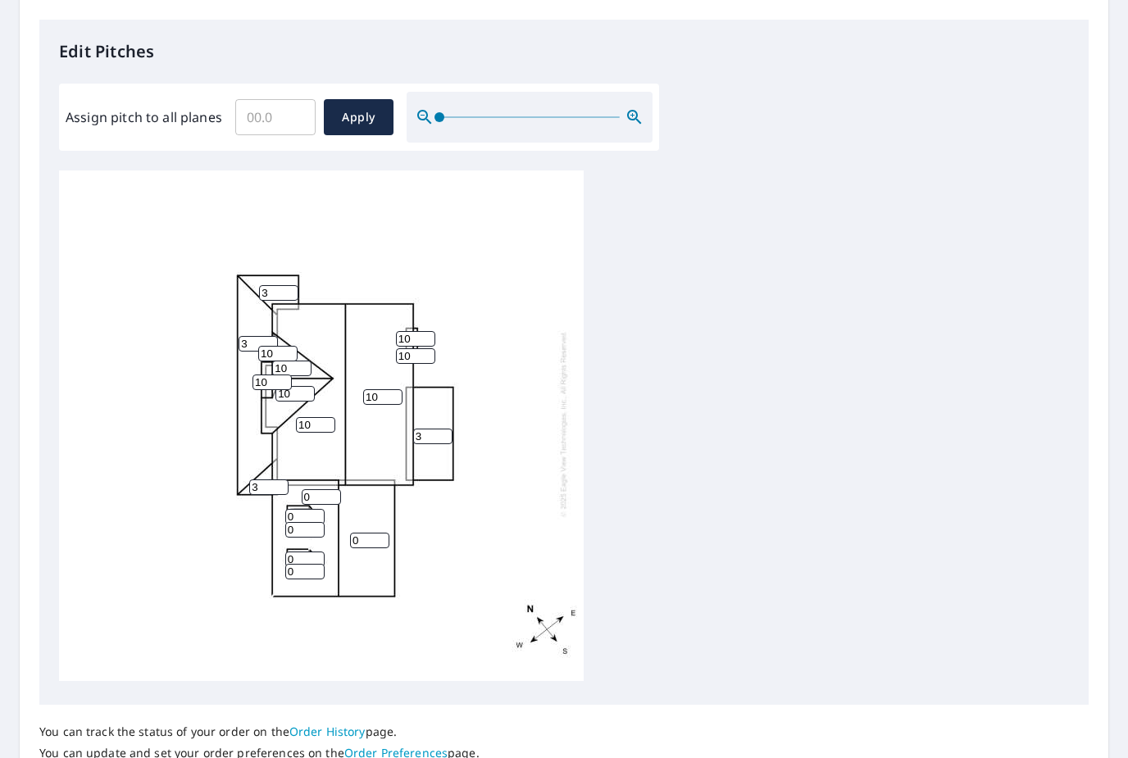
type input "10"
click at [388, 533] on input "0" at bounding box center [369, 541] width 39 height 16
type input "12"
click at [315, 565] on input "0" at bounding box center [304, 572] width 39 height 16
type input "10"
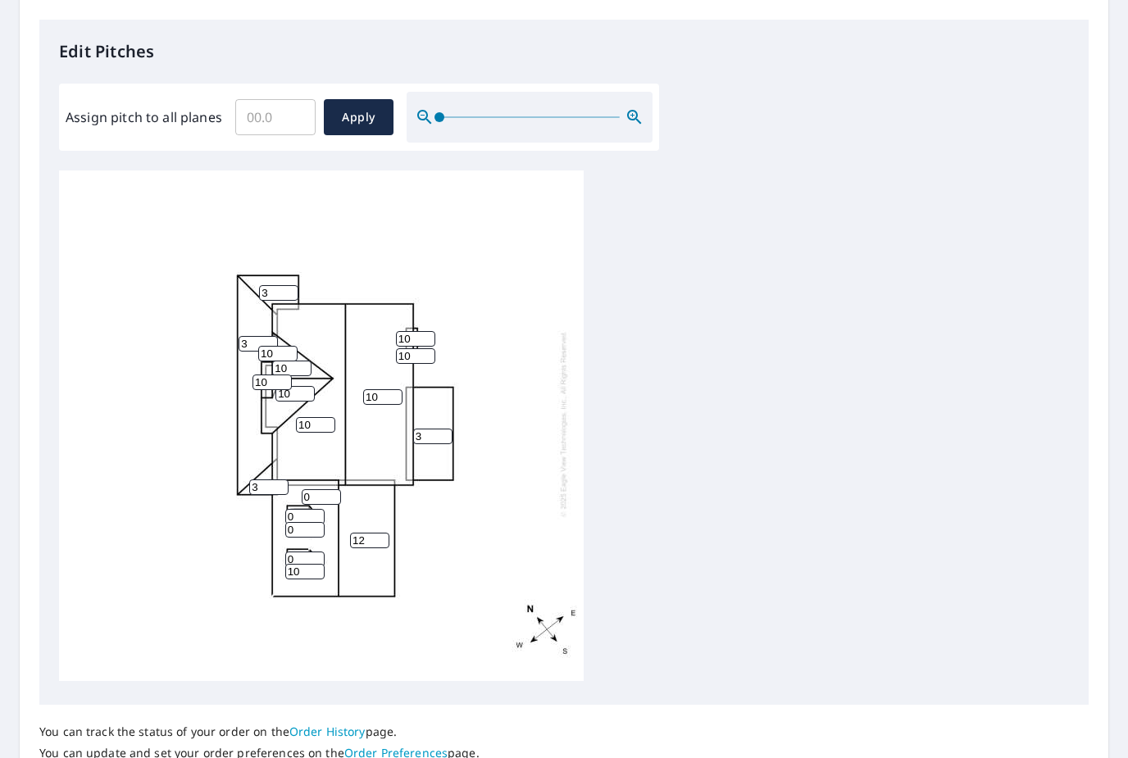
click at [331, 541] on div "10 10 0 12 3 3 10 3 10 3 10 0 0 0 10 10 10 10" at bounding box center [321, 423] width 525 height 515
click at [311, 552] on input "0" at bounding box center [304, 560] width 39 height 16
type input "10"
click at [322, 522] on input "0" at bounding box center [304, 530] width 39 height 16
type input "10"
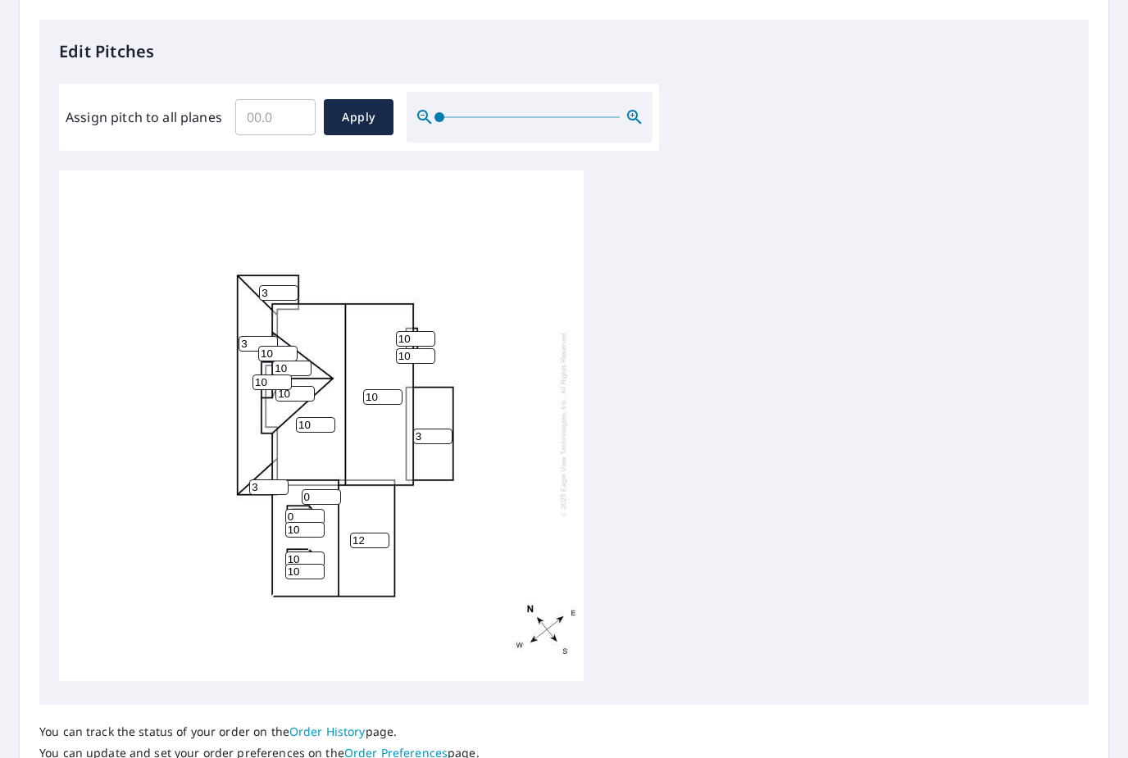
click at [323, 509] on input "0" at bounding box center [304, 517] width 39 height 16
type input "10"
click at [339, 489] on input "0" at bounding box center [321, 497] width 39 height 16
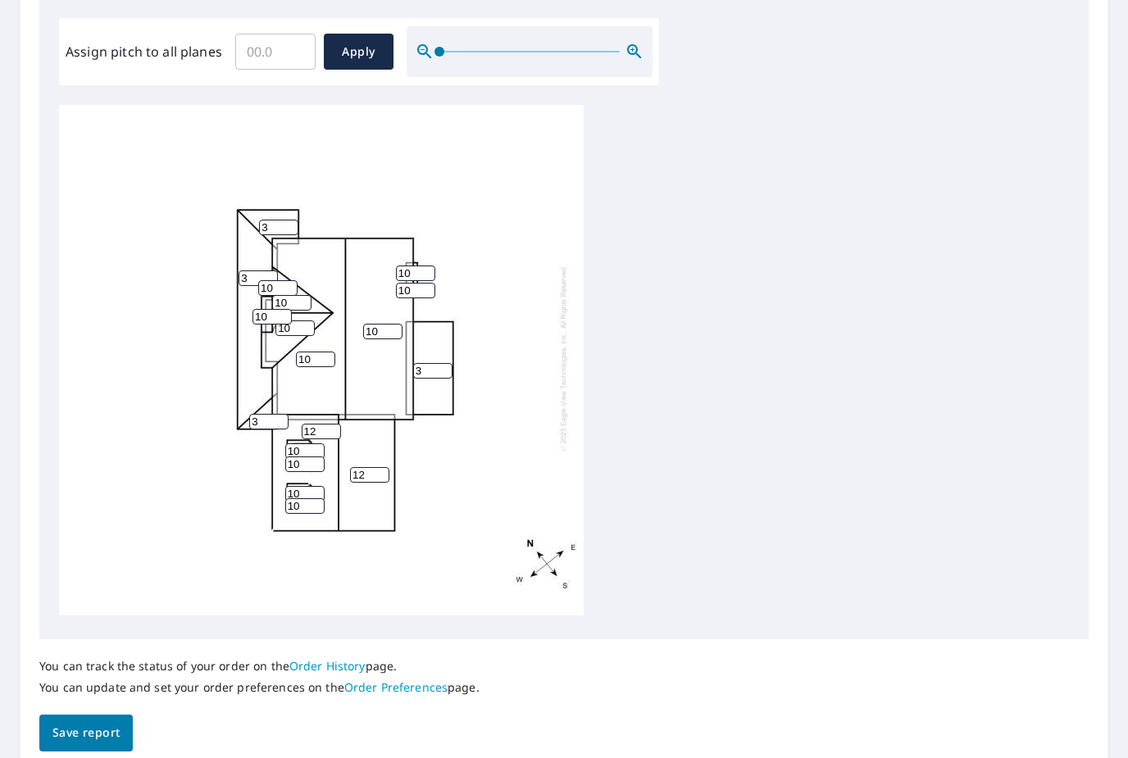
scroll to position [486, 0]
type input "12"
click at [372, 45] on span "Apply" at bounding box center [358, 52] width 43 height 20
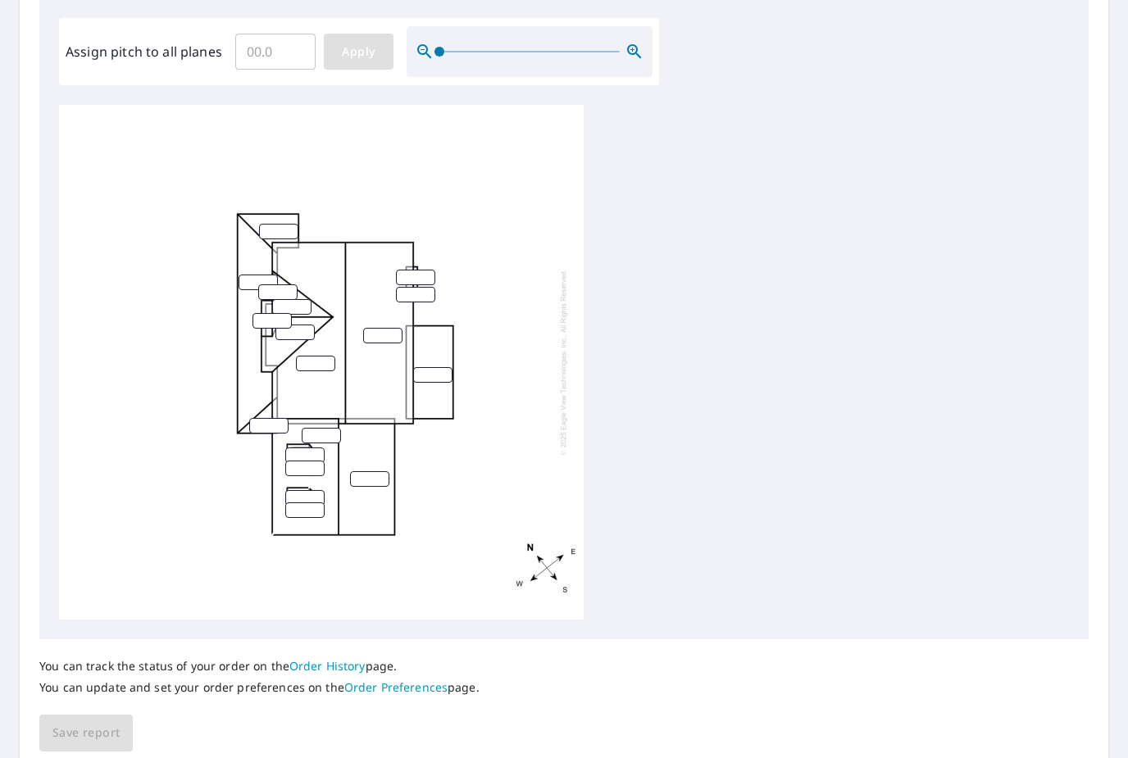
scroll to position [0, 0]
